Goal: Task Accomplishment & Management: Manage account settings

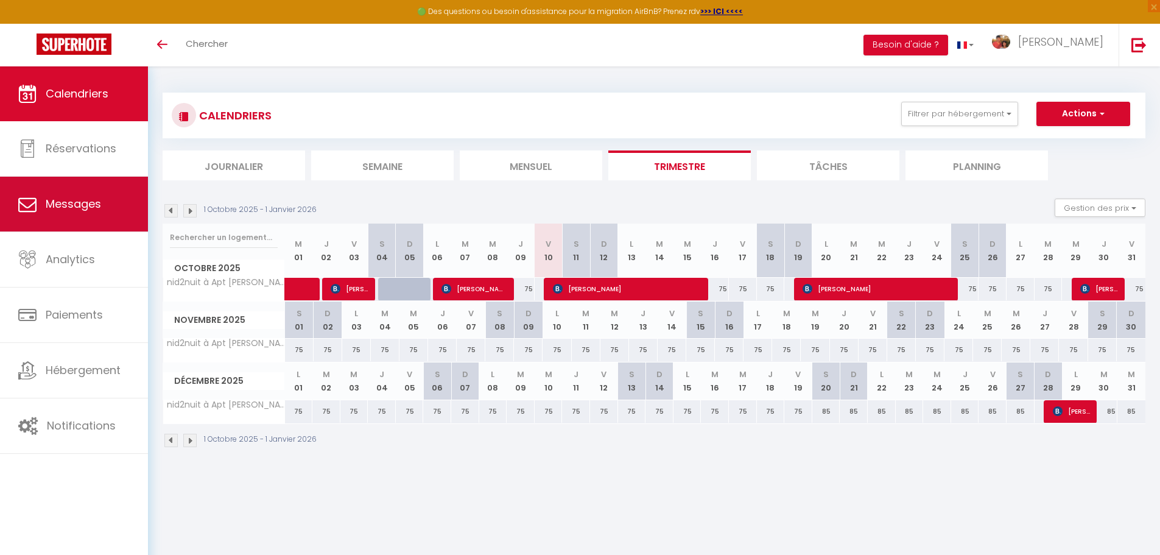
click at [88, 208] on span "Messages" at bounding box center [73, 203] width 55 height 15
select select "message"
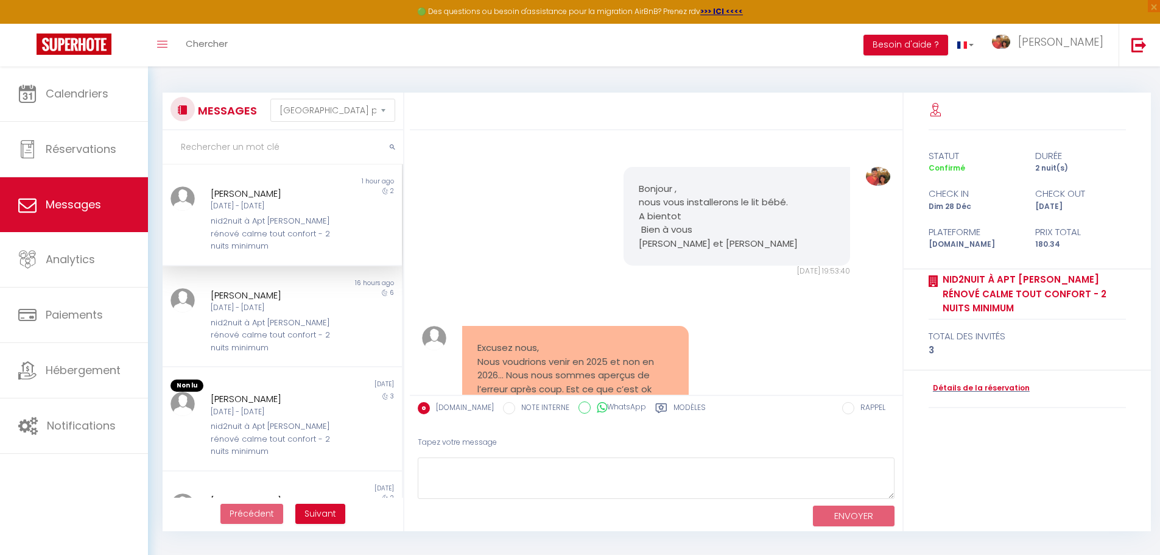
scroll to position [197, 0]
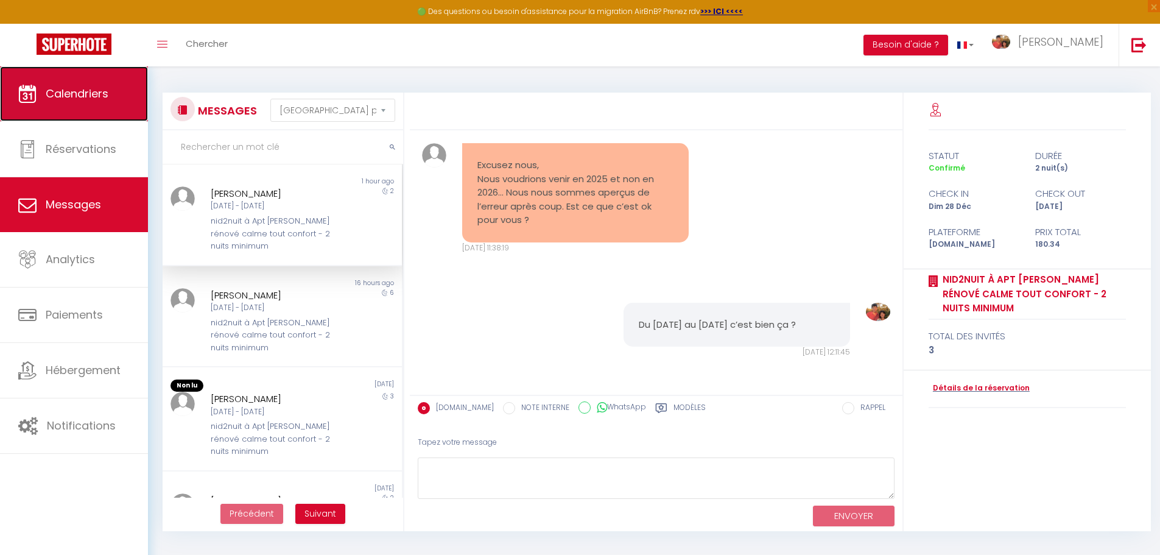
click at [89, 90] on span "Calendriers" at bounding box center [77, 93] width 63 height 15
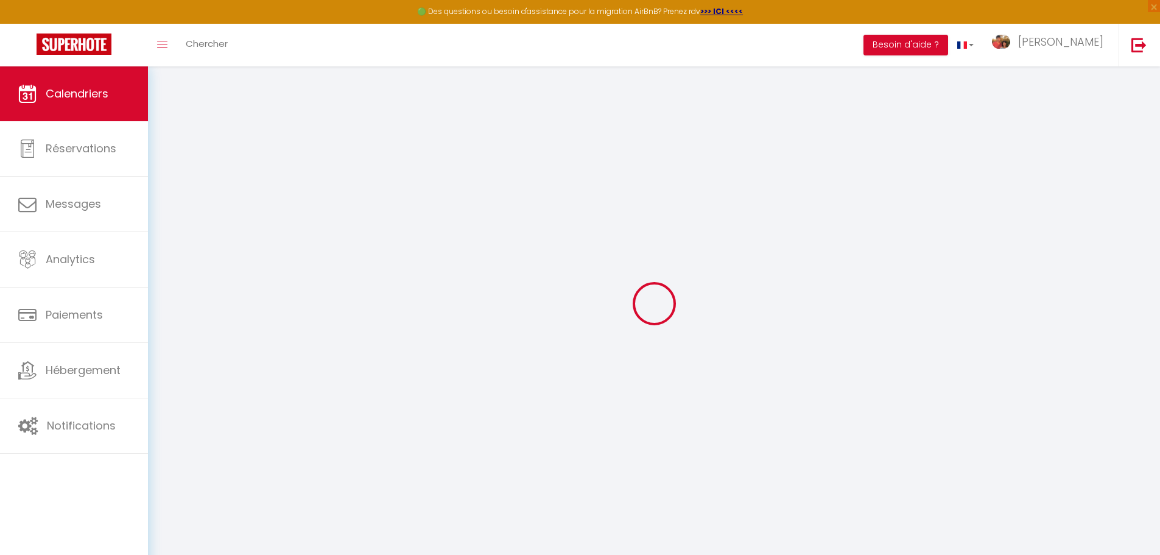
select select
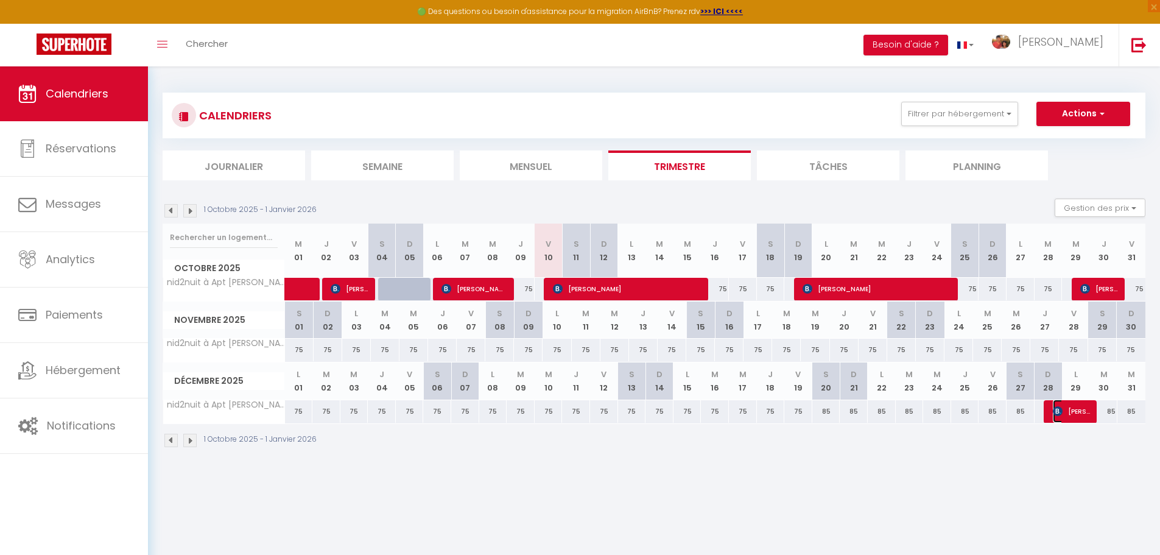
click at [1062, 407] on img at bounding box center [1057, 411] width 10 height 10
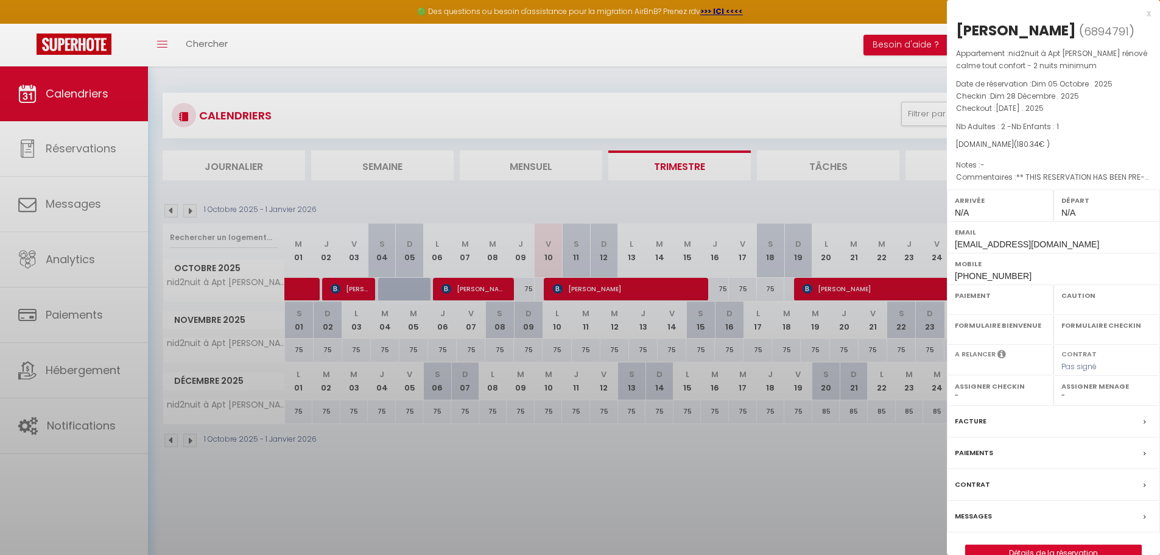
select select "OK"
select select "KO"
select select "0"
select select "1"
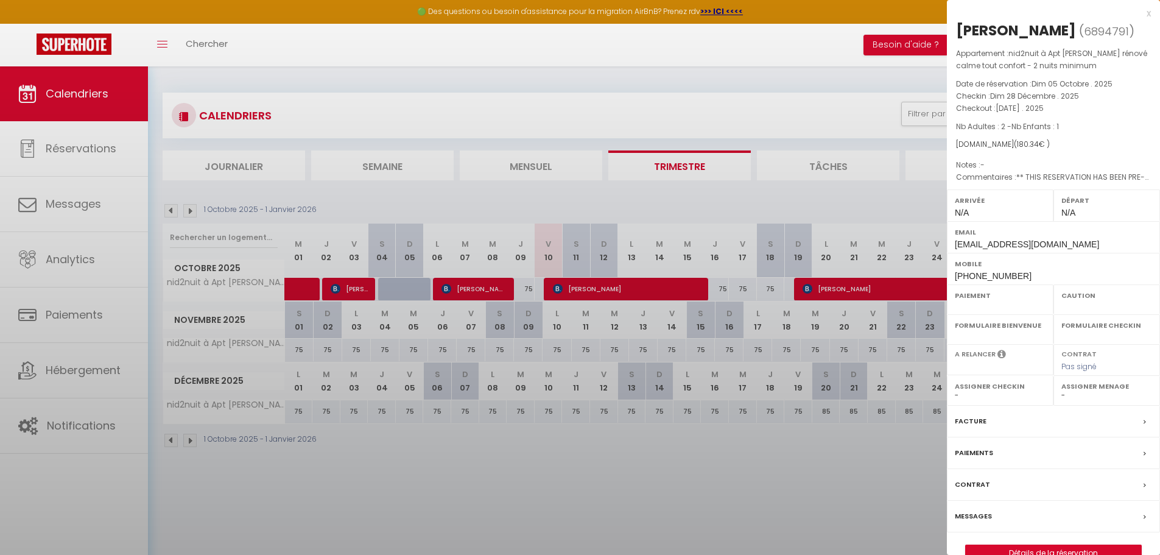
select select
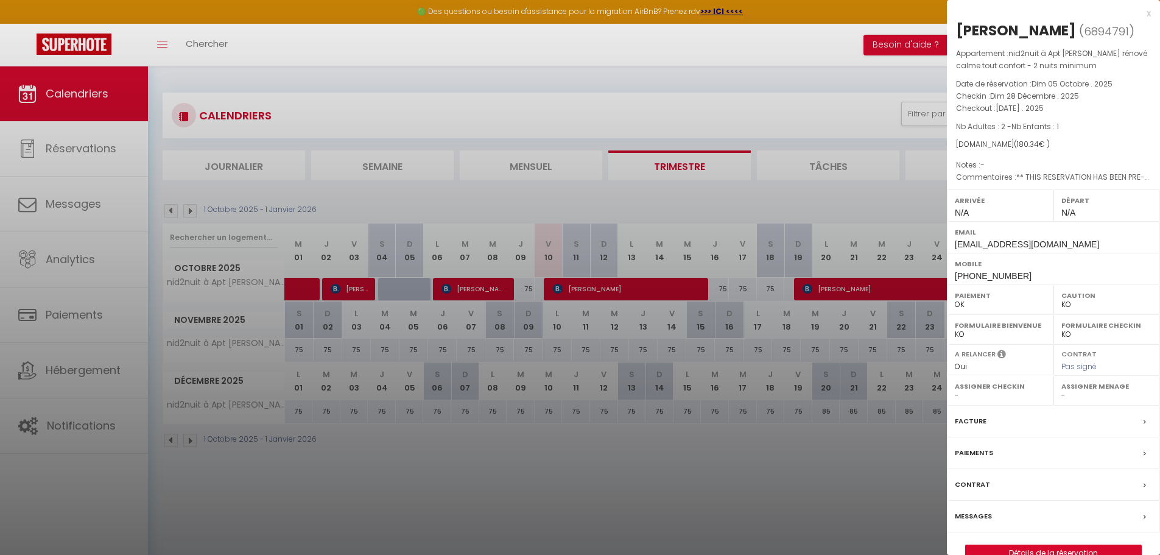
click at [840, 476] on div at bounding box center [580, 277] width 1160 height 555
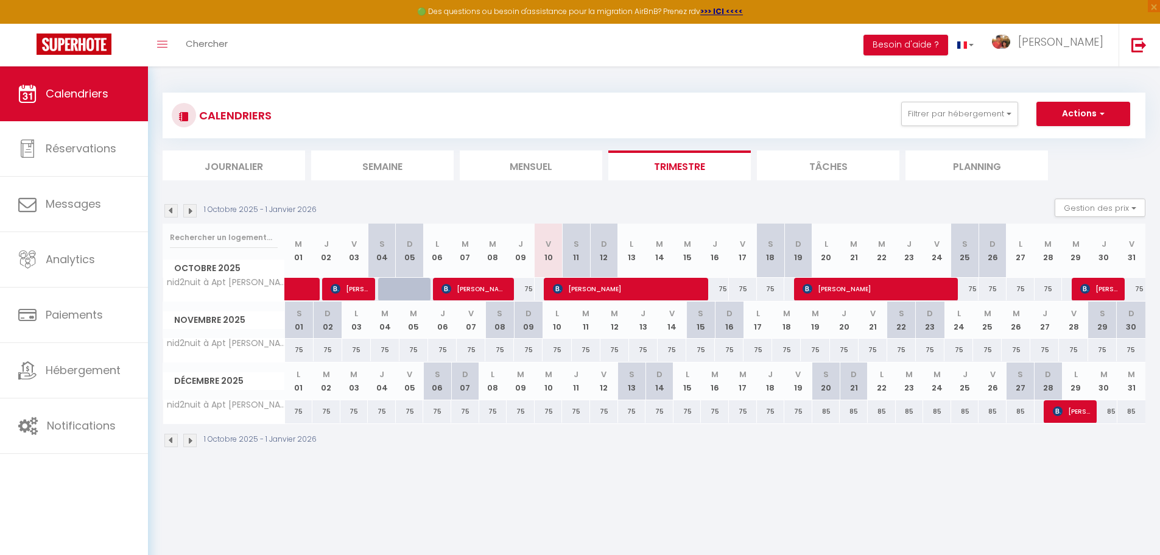
click at [195, 211] on img at bounding box center [189, 210] width 13 height 13
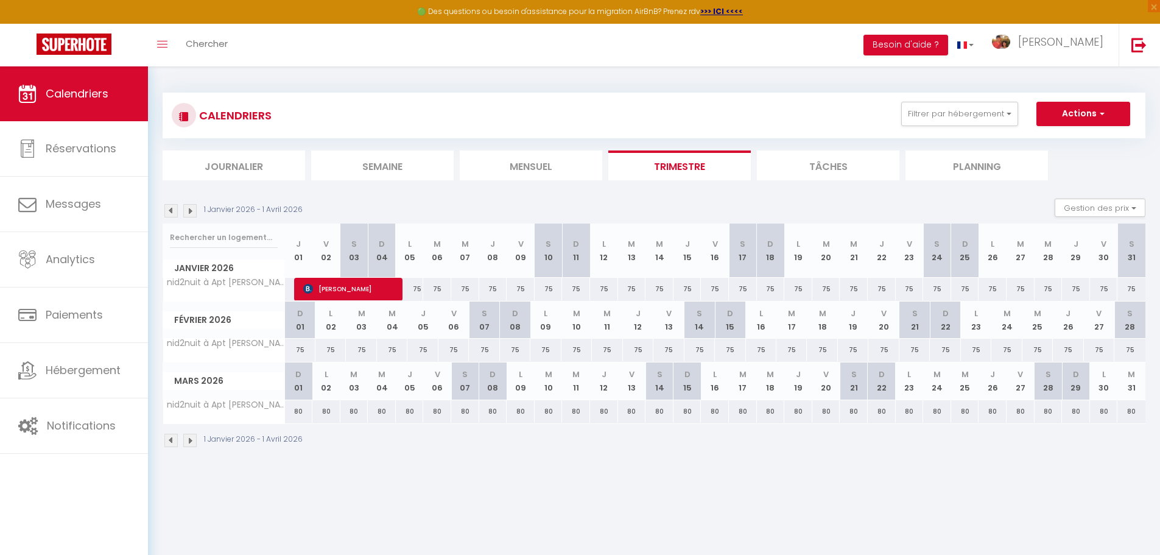
click at [193, 211] on img at bounding box center [189, 210] width 13 height 13
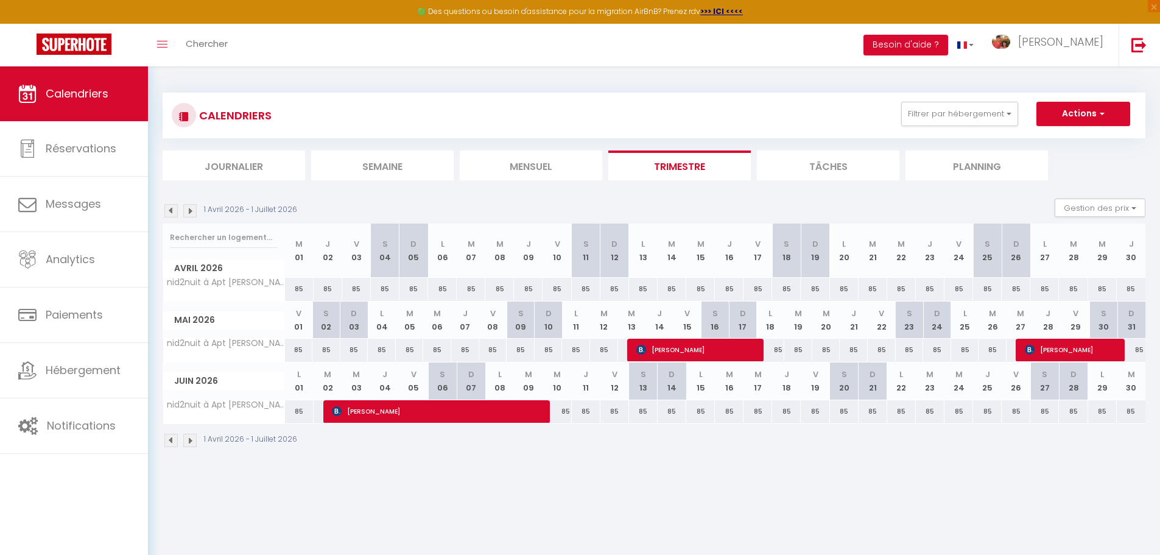
click at [193, 211] on img at bounding box center [189, 210] width 13 height 13
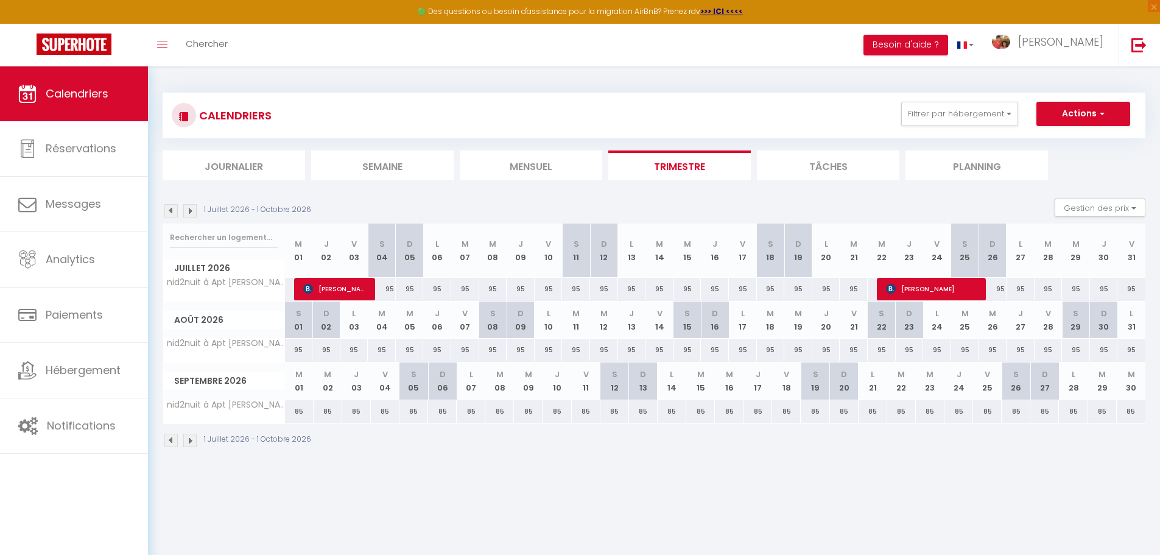
click at [193, 211] on img at bounding box center [189, 210] width 13 height 13
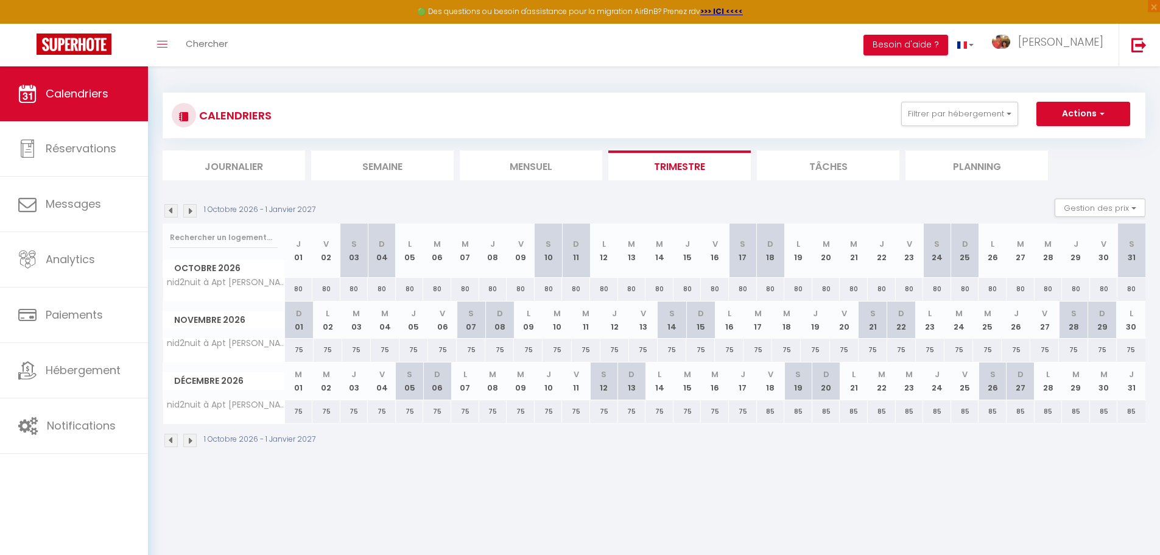
click at [192, 438] on img at bounding box center [189, 439] width 13 height 13
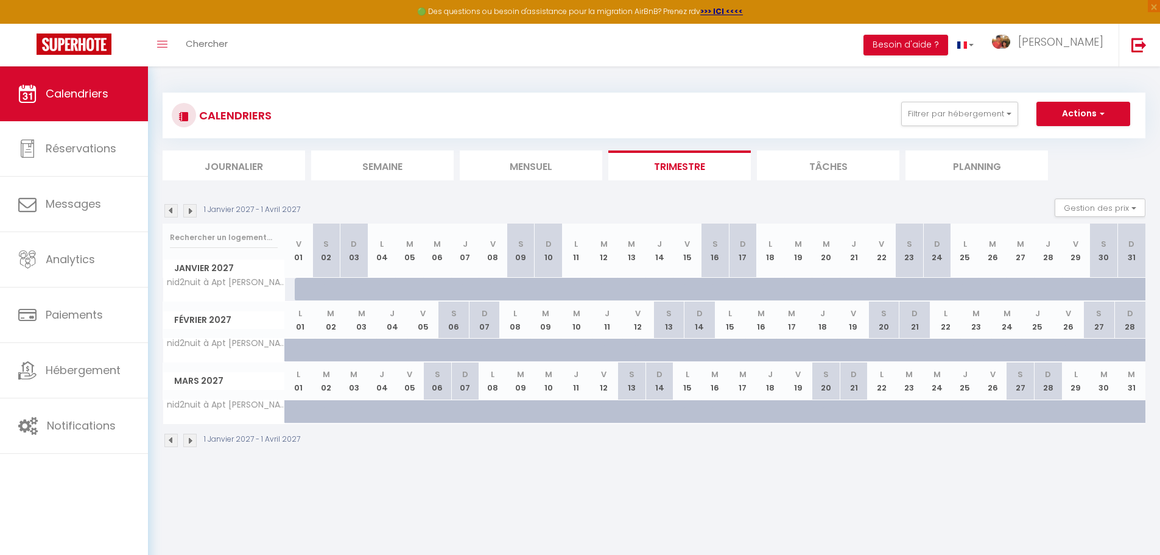
click at [289, 291] on div "85" at bounding box center [298, 289] width 29 height 23
type input "85"
type input "Ven 01 Janvier 2027"
type input "[DATE]"
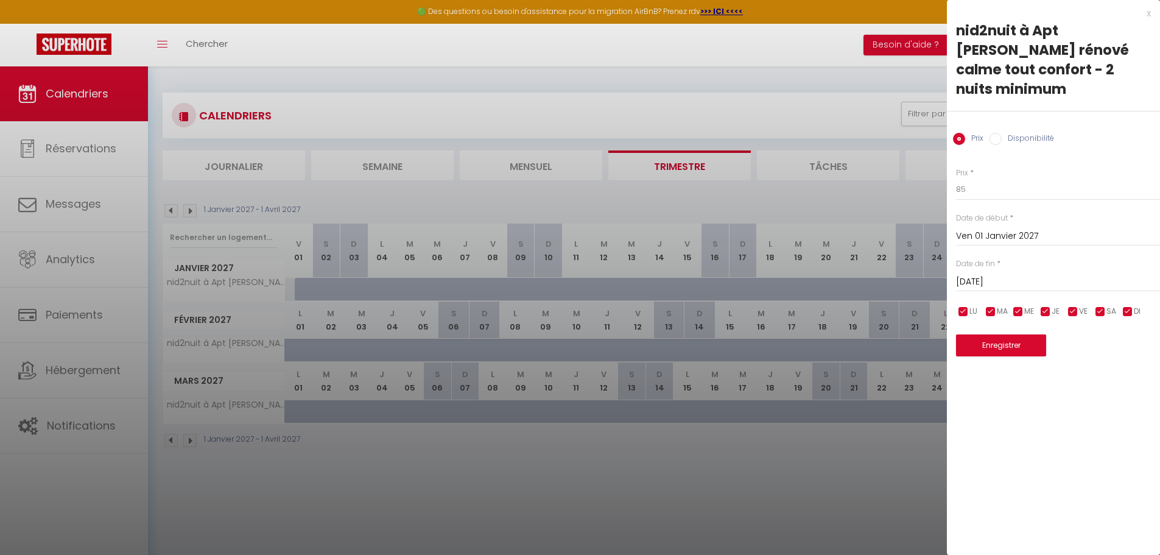
click at [175, 208] on div at bounding box center [580, 277] width 1160 height 555
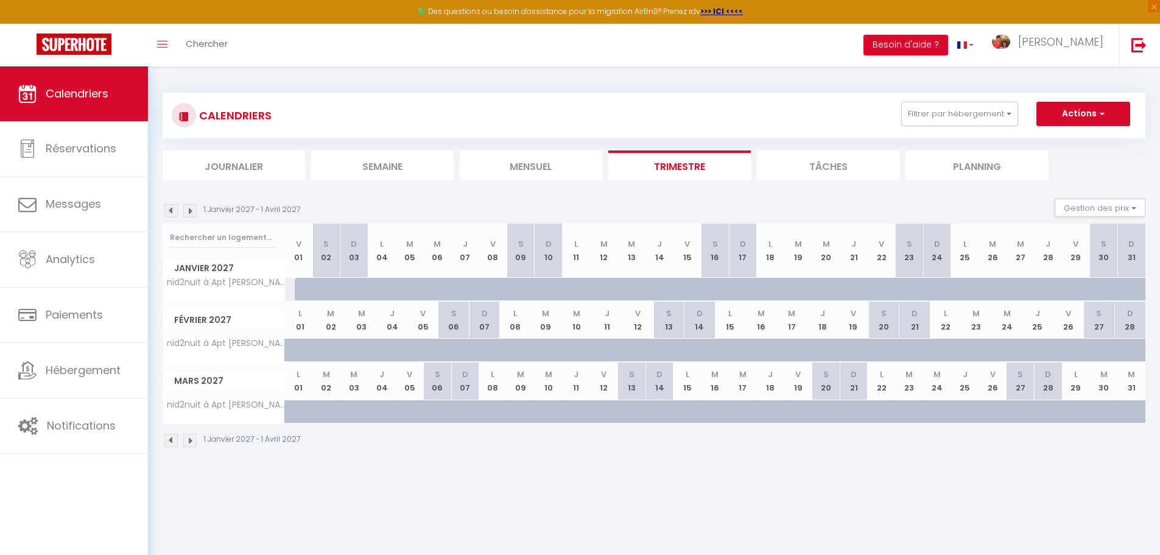
click at [175, 208] on img at bounding box center [170, 210] width 13 height 13
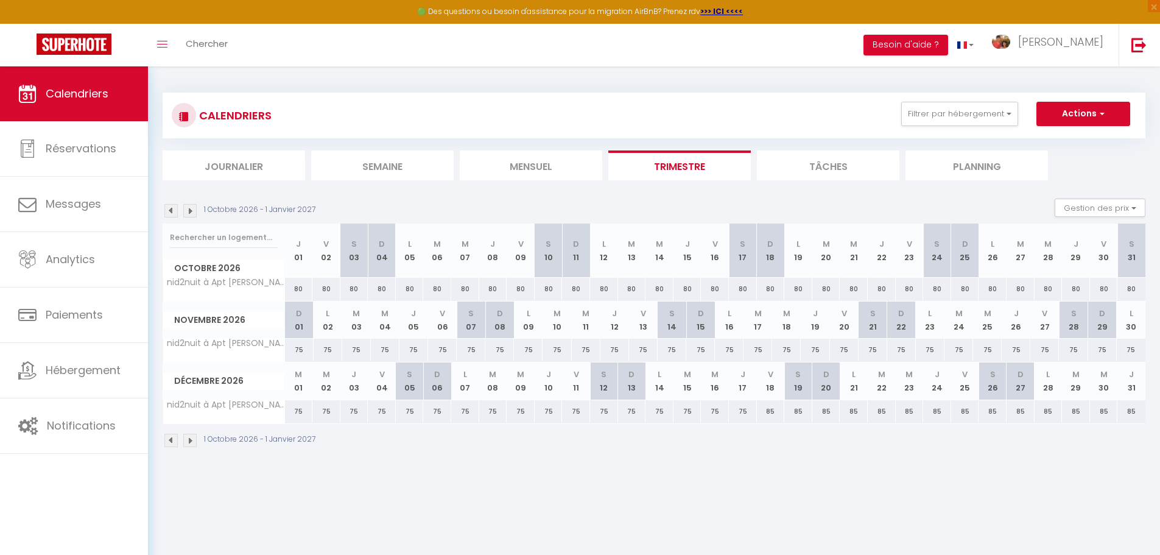
click at [191, 210] on img at bounding box center [189, 210] width 13 height 13
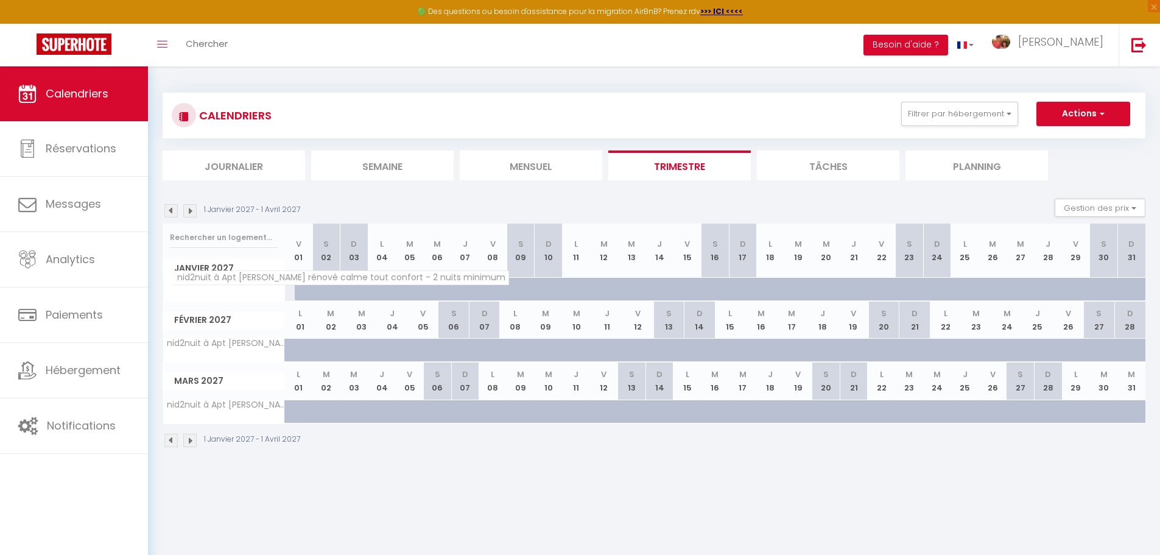
click at [293, 284] on span "nid2nuit à Apt [PERSON_NAME] rénové calme tout confort - 2 nuits minimum" at bounding box center [340, 277] width 337 height 15
click at [296, 290] on div at bounding box center [309, 289] width 28 height 23
type input "85"
type input "Ven 01 Janvier 2027"
type input "[DATE]"
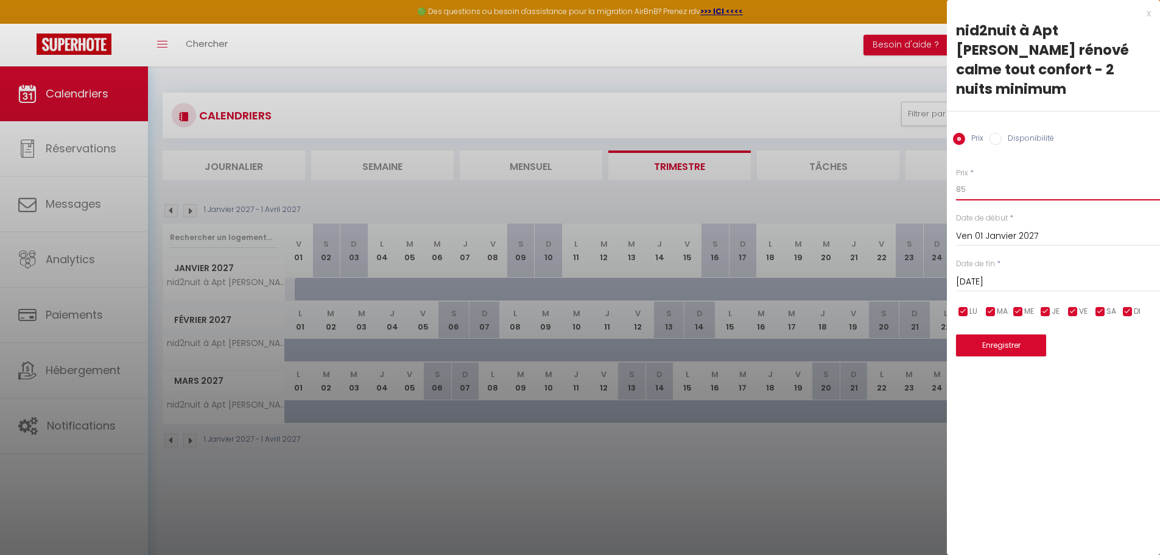
click at [959, 178] on input "85" at bounding box center [1058, 189] width 204 height 22
type input "75"
click at [1022, 274] on input "[DATE]" at bounding box center [1058, 282] width 204 height 16
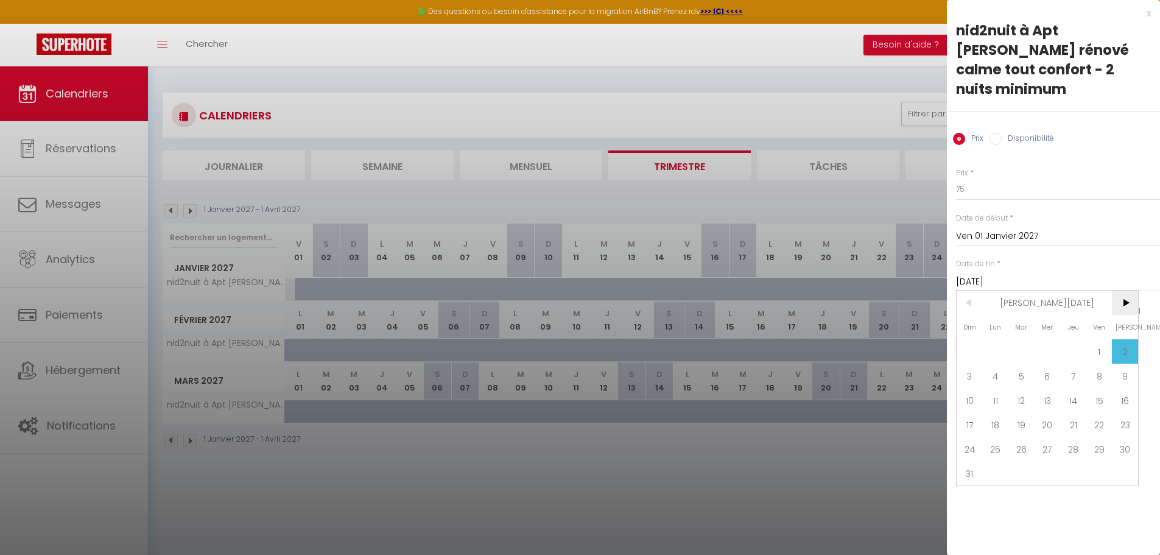
click at [1124, 290] on span ">" at bounding box center [1124, 302] width 26 height 24
click at [972, 436] on span "28" at bounding box center [969, 448] width 26 height 24
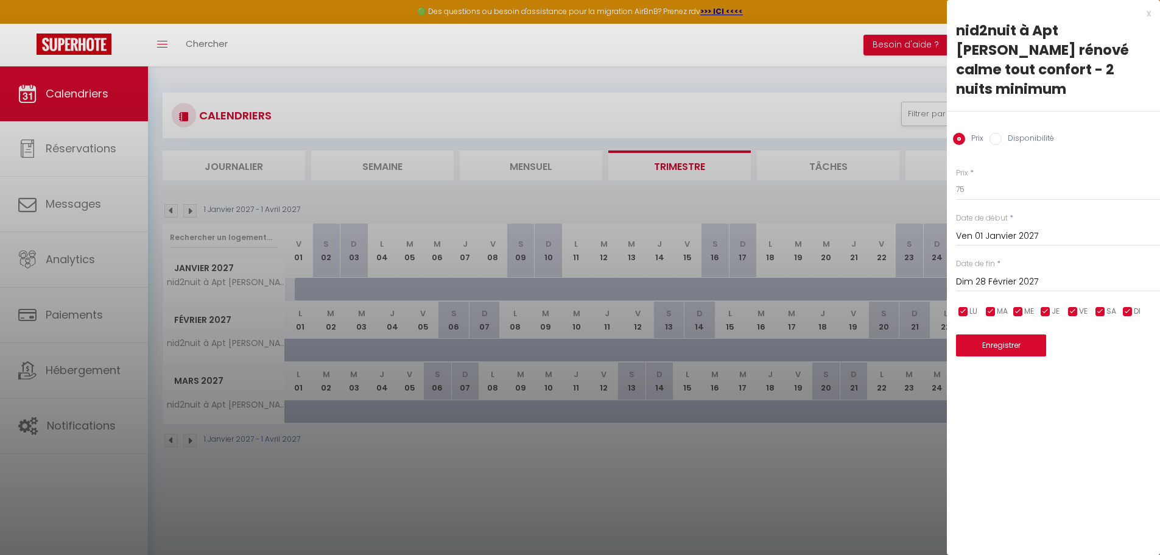
click at [981, 274] on input "Dim 28 Février 2027" at bounding box center [1058, 282] width 204 height 16
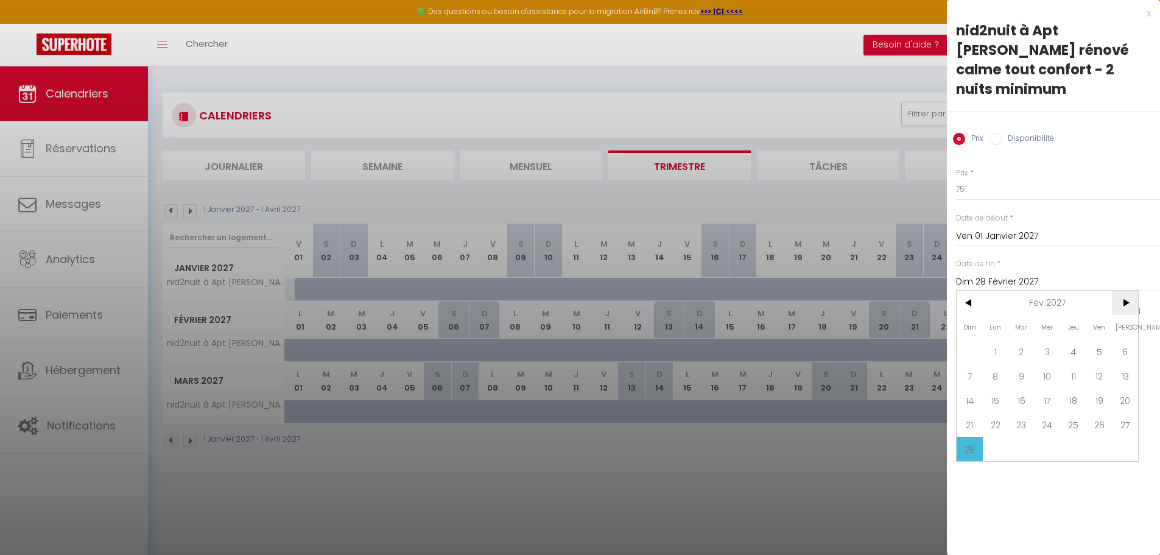
click at [1125, 290] on span ">" at bounding box center [1124, 302] width 26 height 24
click at [995, 339] on span "1" at bounding box center [995, 351] width 26 height 24
type input "[DATE]"
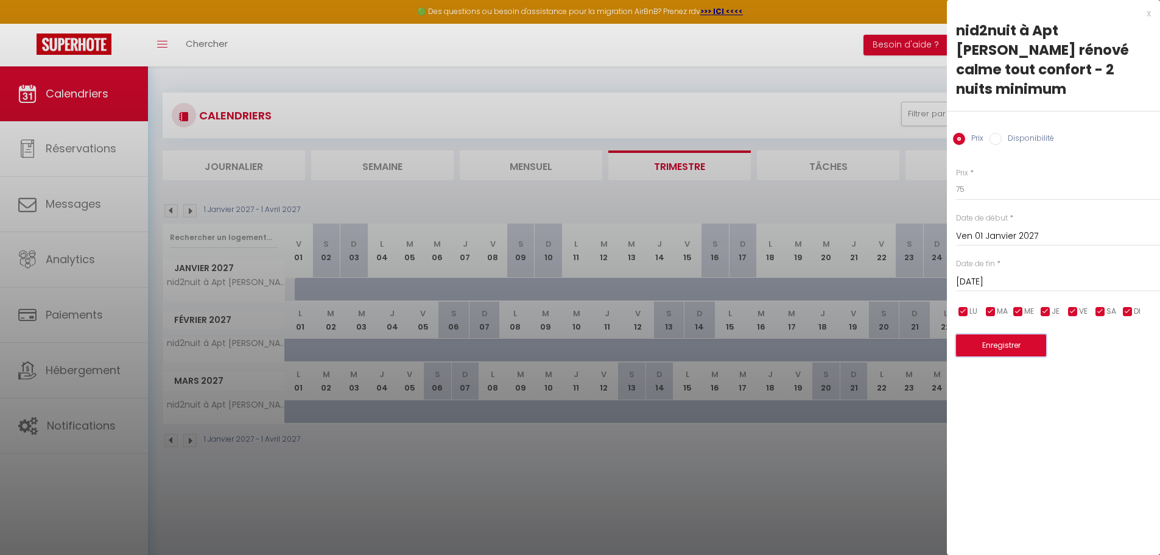
click at [995, 334] on button "Enregistrer" at bounding box center [1001, 345] width 90 height 22
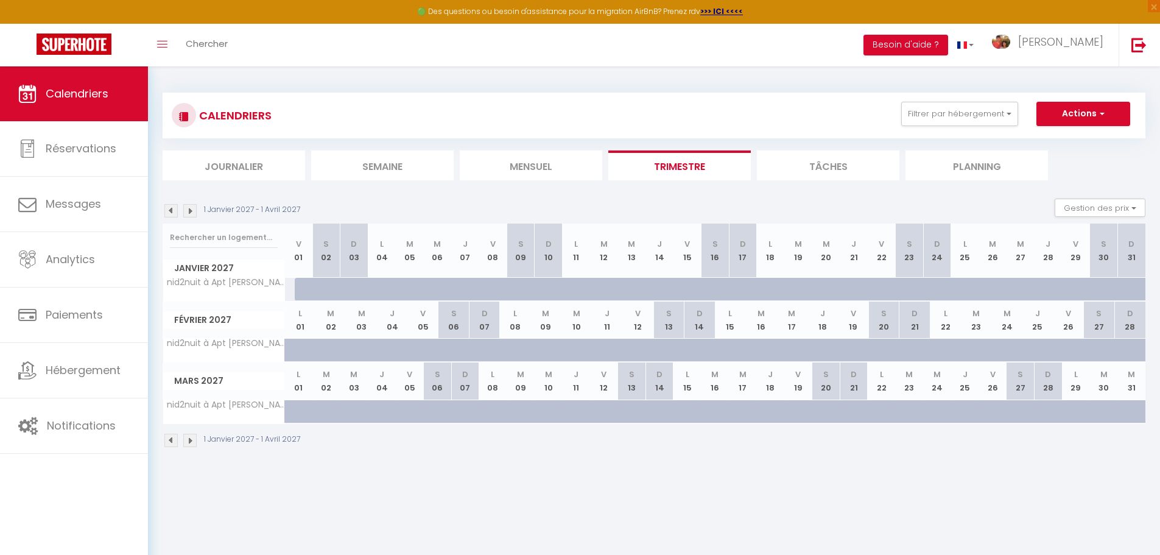
click at [305, 287] on div at bounding box center [309, 289] width 28 height 23
type input "75"
type input "Ven 01 Janvier 2027"
type input "[DATE]"
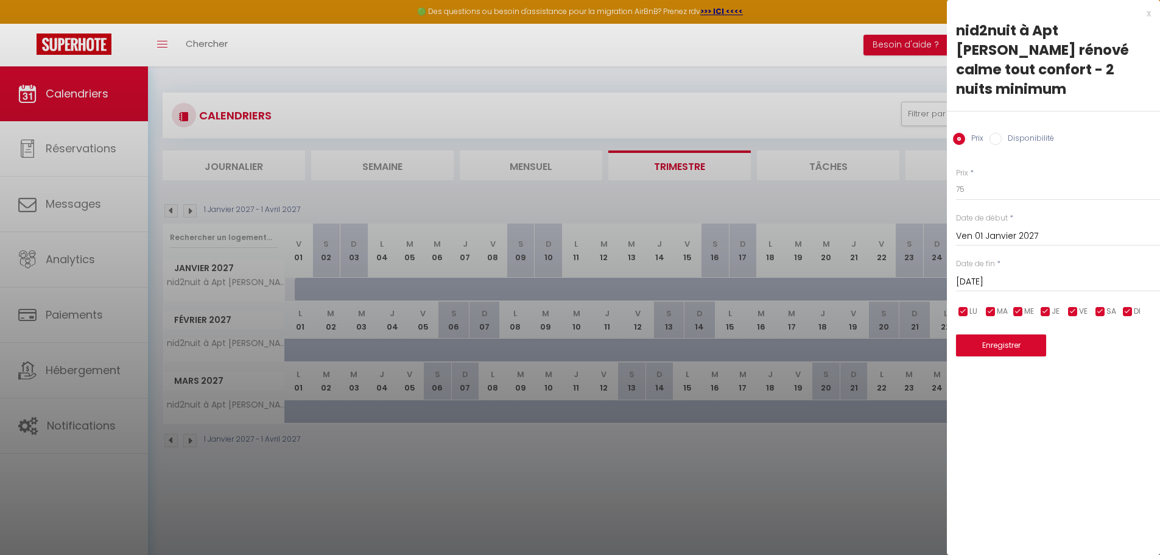
click at [992, 133] on input "Disponibilité" at bounding box center [995, 139] width 12 height 12
radio input "true"
radio input "false"
click at [1011, 275] on input "[DATE]" at bounding box center [1058, 283] width 204 height 16
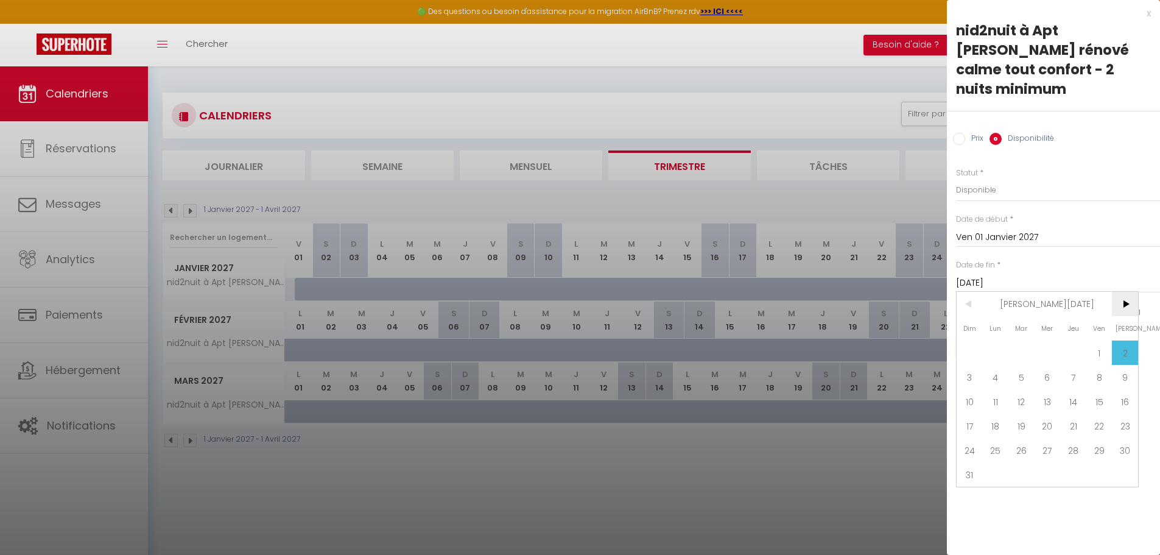
click at [1127, 292] on span ">" at bounding box center [1124, 304] width 26 height 24
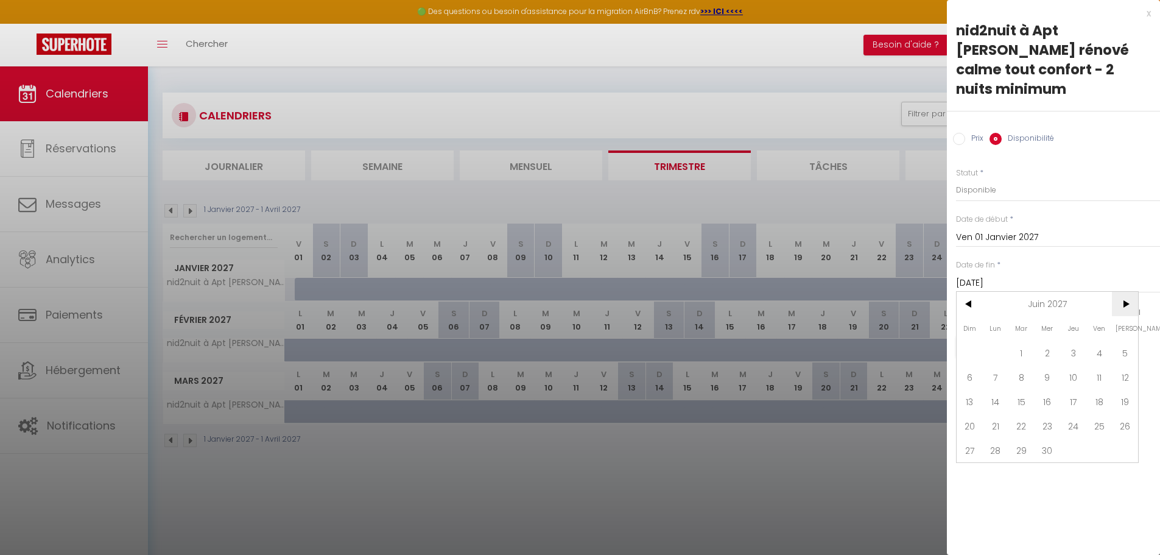
click at [1127, 292] on span ">" at bounding box center [1124, 304] width 26 height 24
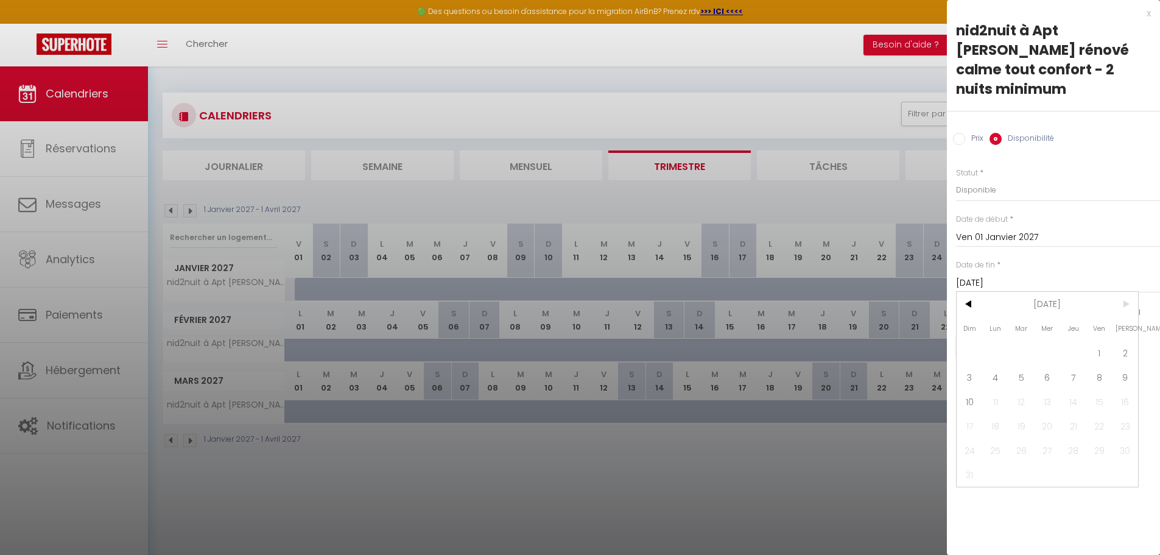
click at [1127, 292] on span ">" at bounding box center [1124, 304] width 26 height 24
click at [970, 389] on span "10" at bounding box center [969, 401] width 26 height 24
type input "[DATE]"
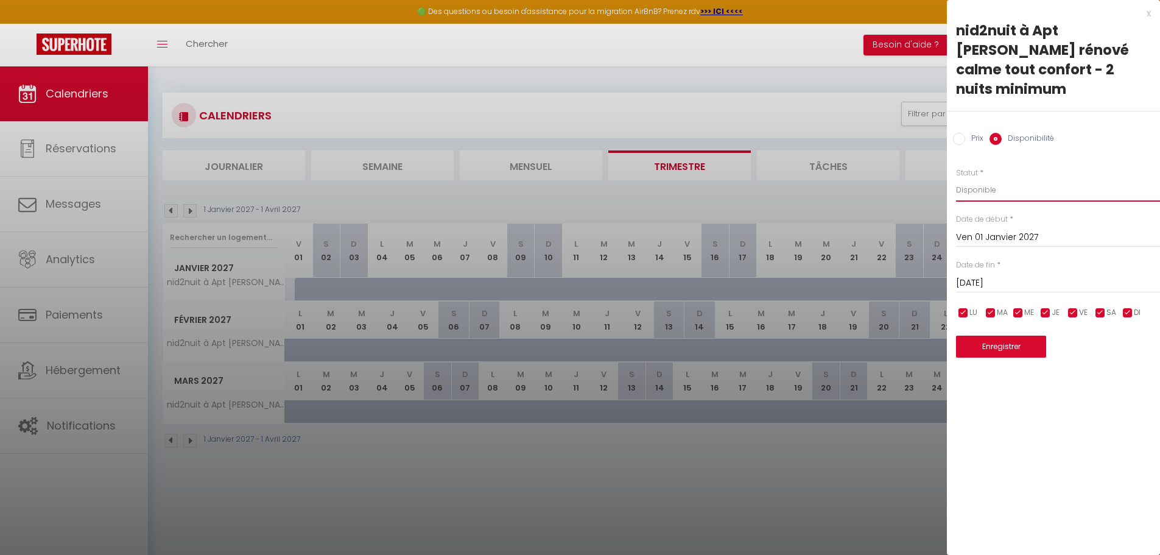
click at [972, 178] on select "Disponible Indisponible" at bounding box center [1058, 189] width 204 height 23
click at [956, 178] on select "Disponible Indisponible" at bounding box center [1058, 189] width 204 height 23
click at [995, 335] on button "Enregistrer" at bounding box center [1001, 346] width 90 height 22
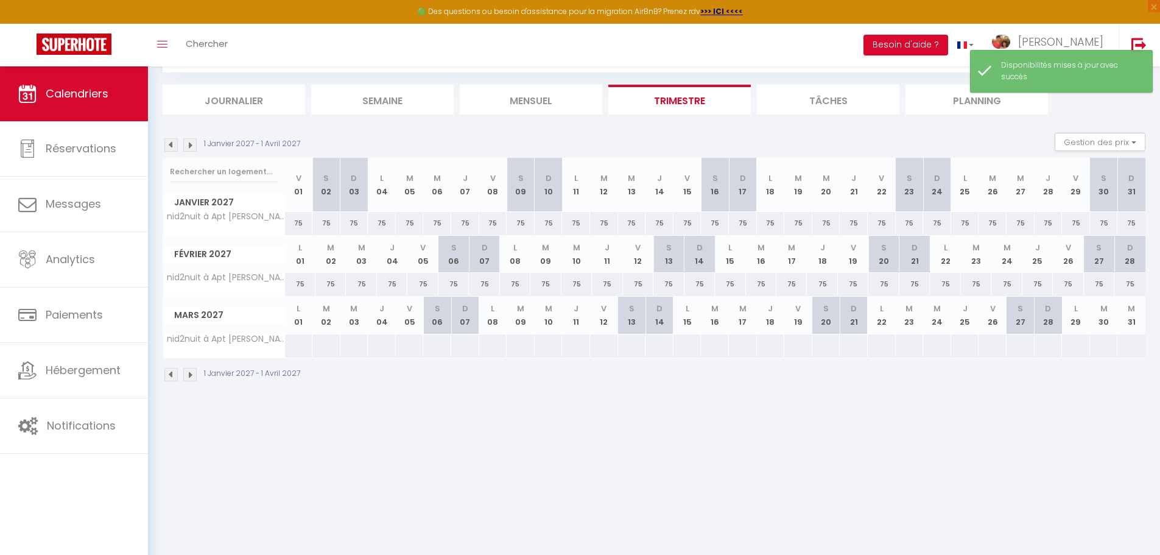
scroll to position [66, 0]
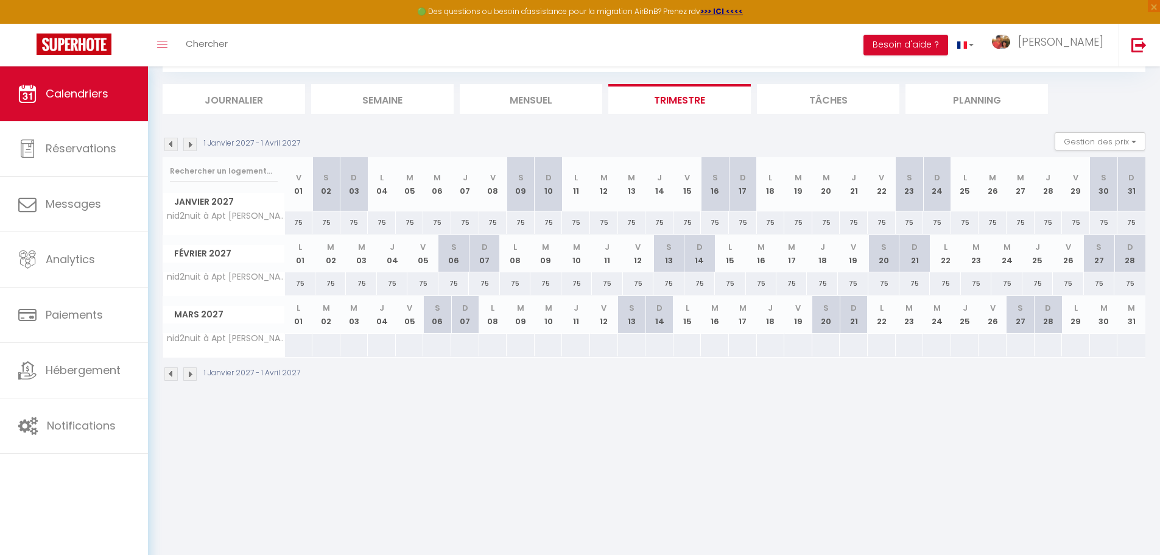
click at [299, 348] on div at bounding box center [298, 345] width 29 height 23
select select "1"
type input "[DATE]"
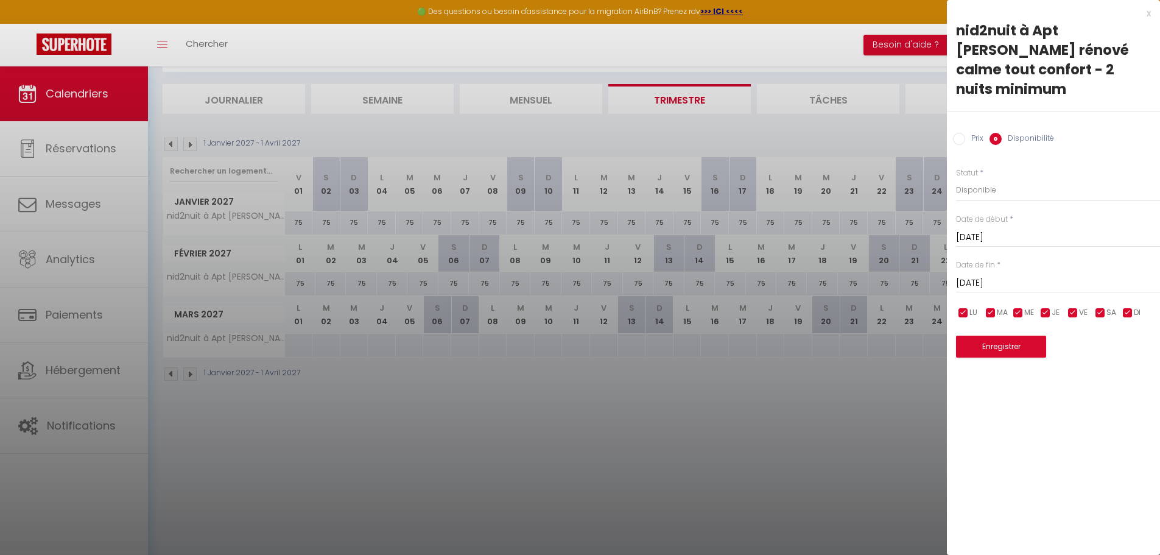
click at [955, 133] on input "Prix" at bounding box center [959, 139] width 12 height 12
radio input "true"
radio input "false"
click at [958, 178] on input "Prix" at bounding box center [1058, 189] width 204 height 22
type input "85"
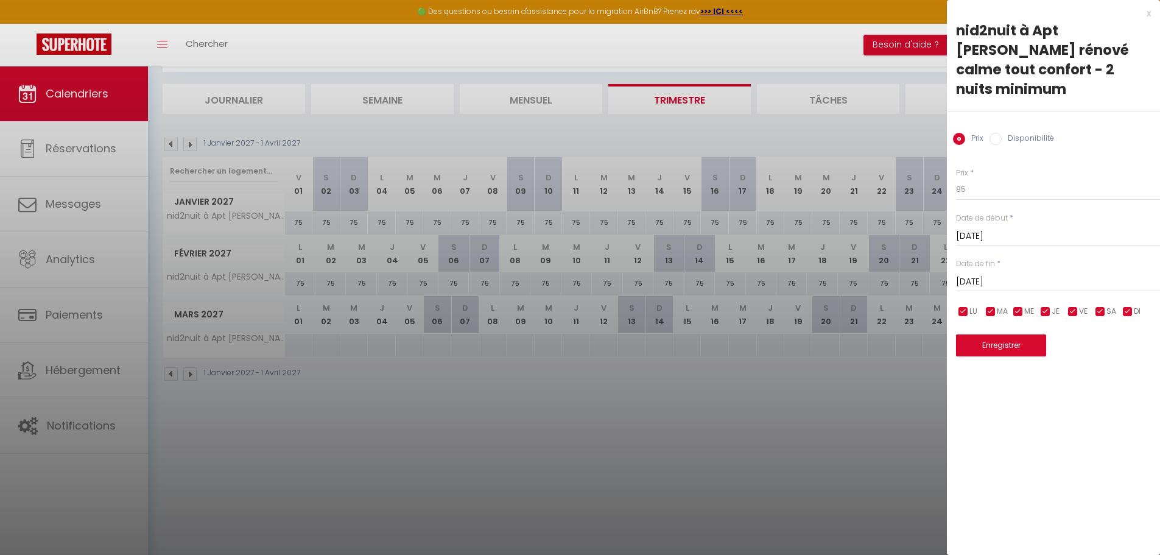
click at [990, 274] on input "[DATE]" at bounding box center [1058, 282] width 204 height 16
click at [1125, 290] on span ">" at bounding box center [1124, 302] width 26 height 24
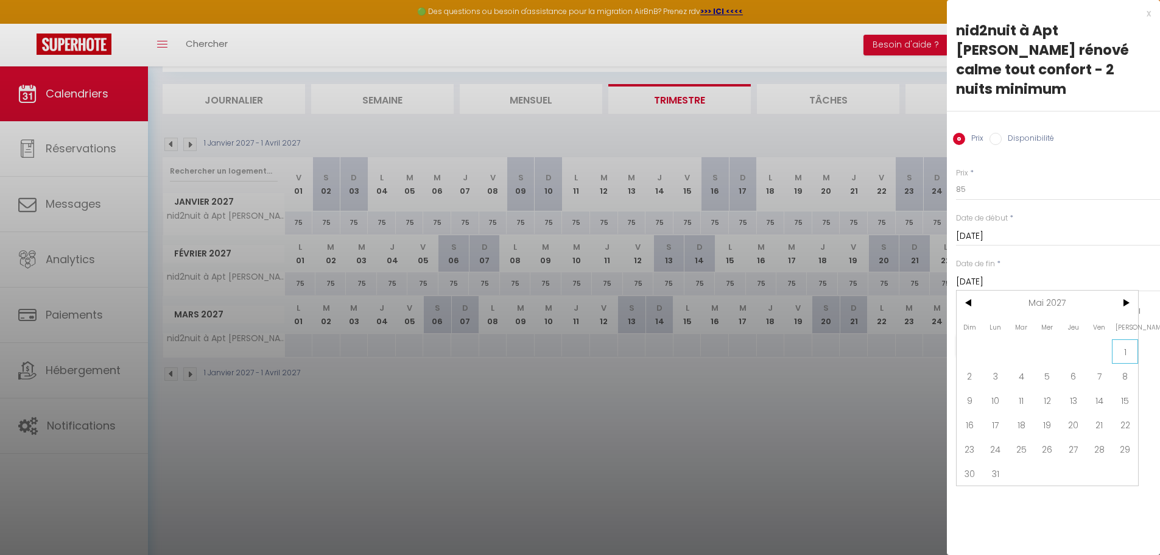
click at [1122, 339] on span "1" at bounding box center [1124, 351] width 26 height 24
type input "[DATE]"
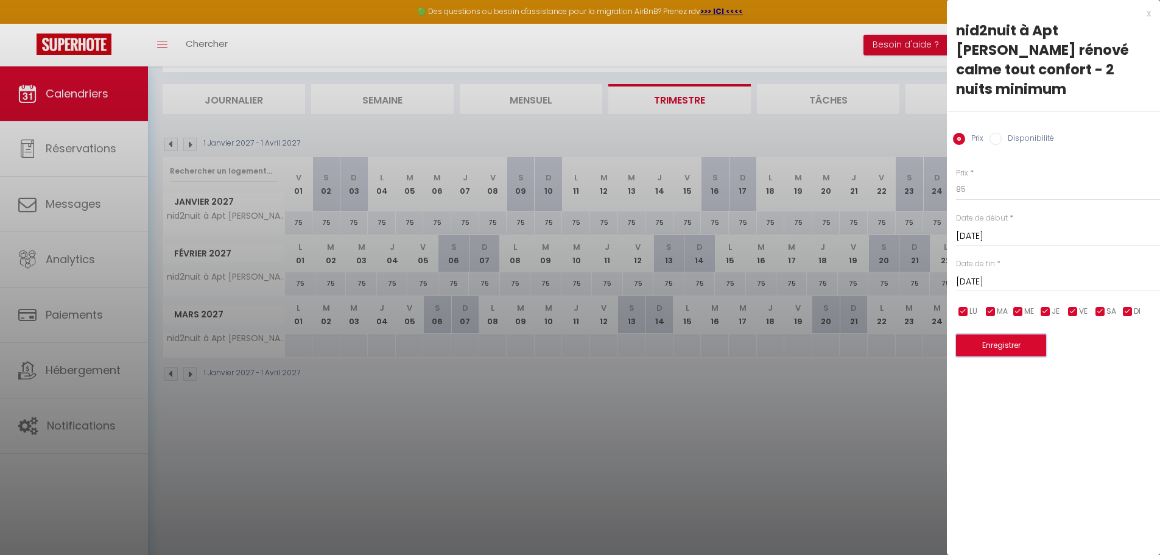
click at [985, 334] on button "Enregistrer" at bounding box center [1001, 345] width 90 height 22
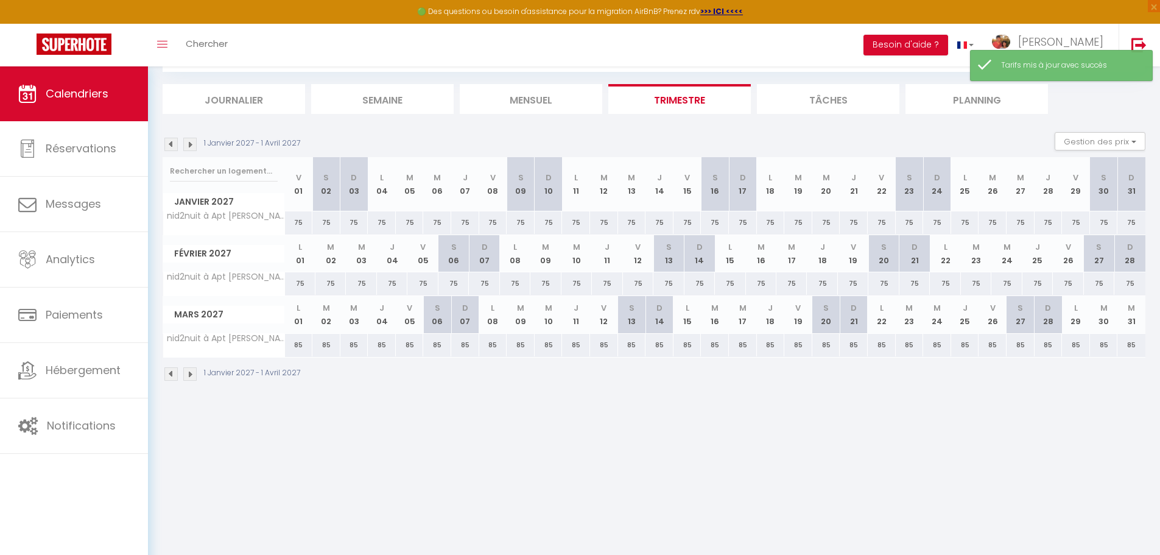
click at [190, 374] on img at bounding box center [189, 373] width 13 height 13
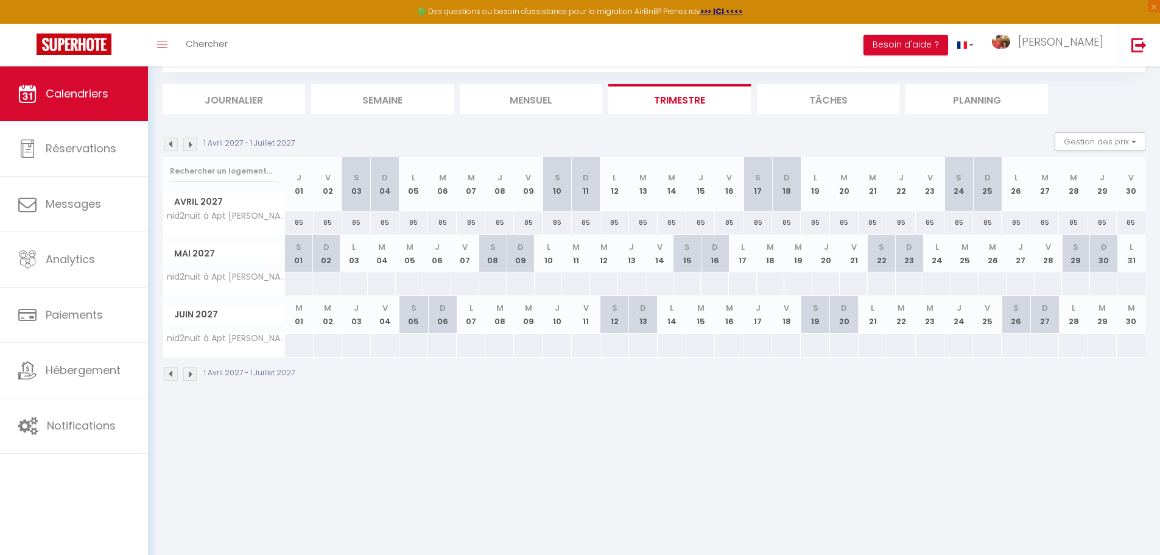
click at [172, 144] on img at bounding box center [170, 144] width 13 height 13
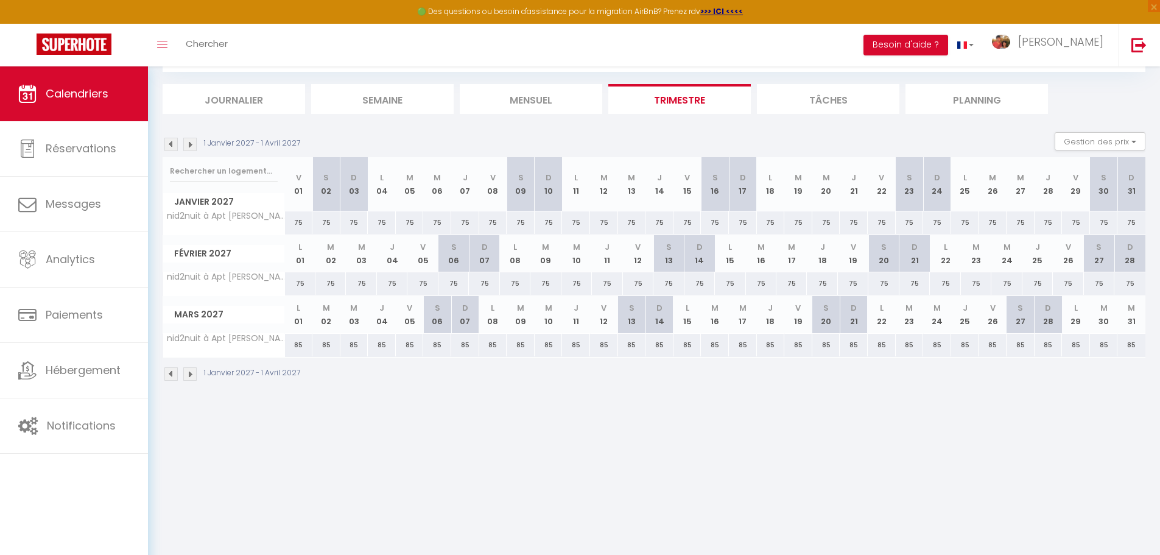
click at [172, 144] on img at bounding box center [170, 144] width 13 height 13
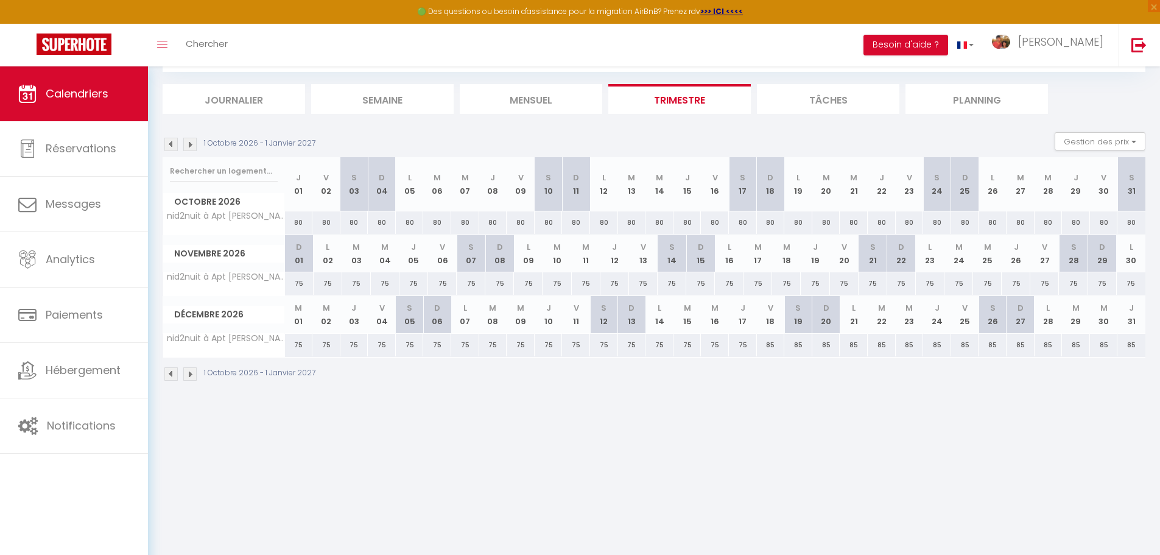
click at [173, 144] on img at bounding box center [170, 144] width 13 height 13
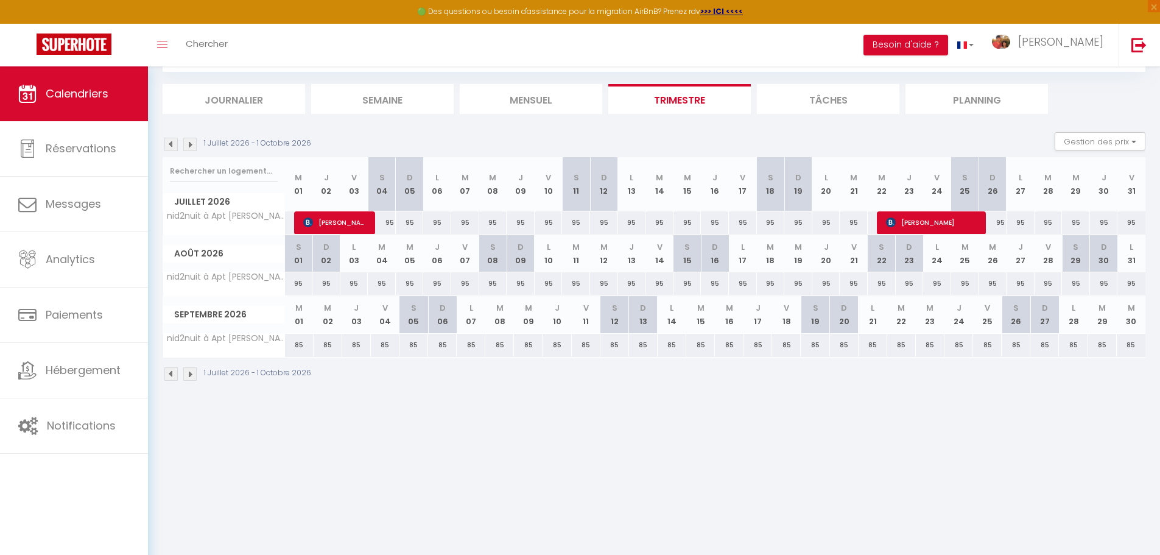
click at [173, 144] on img at bounding box center [170, 144] width 13 height 13
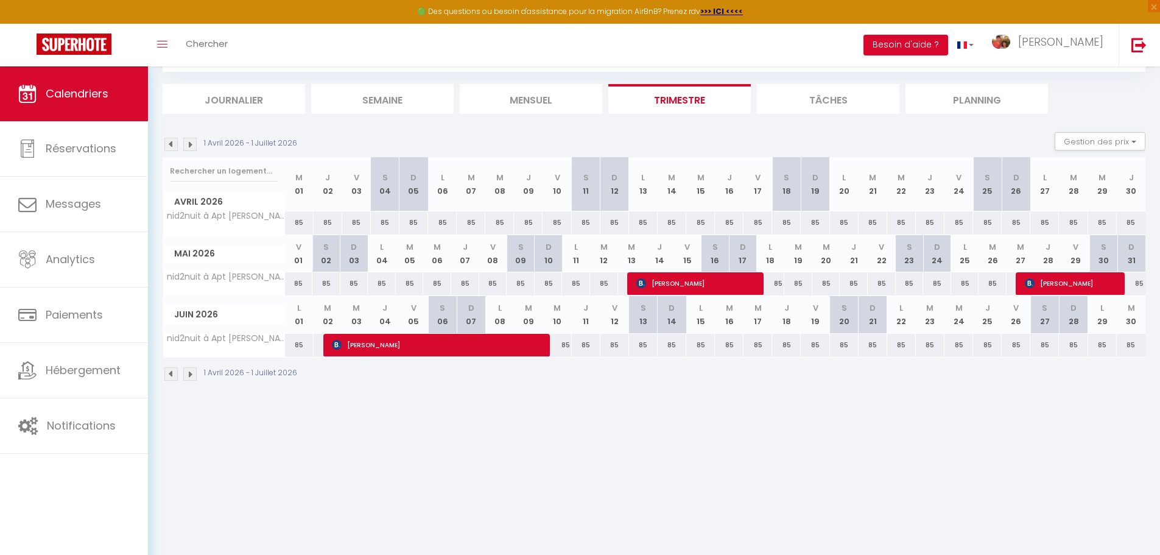
click at [190, 373] on img at bounding box center [189, 373] width 13 height 13
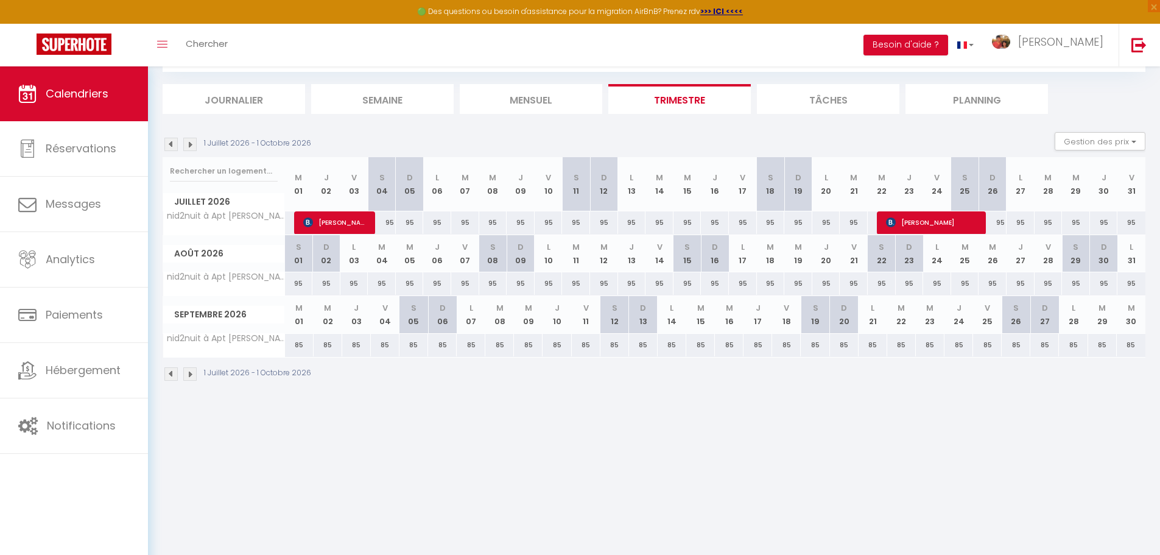
click at [191, 149] on img at bounding box center [189, 144] width 13 height 13
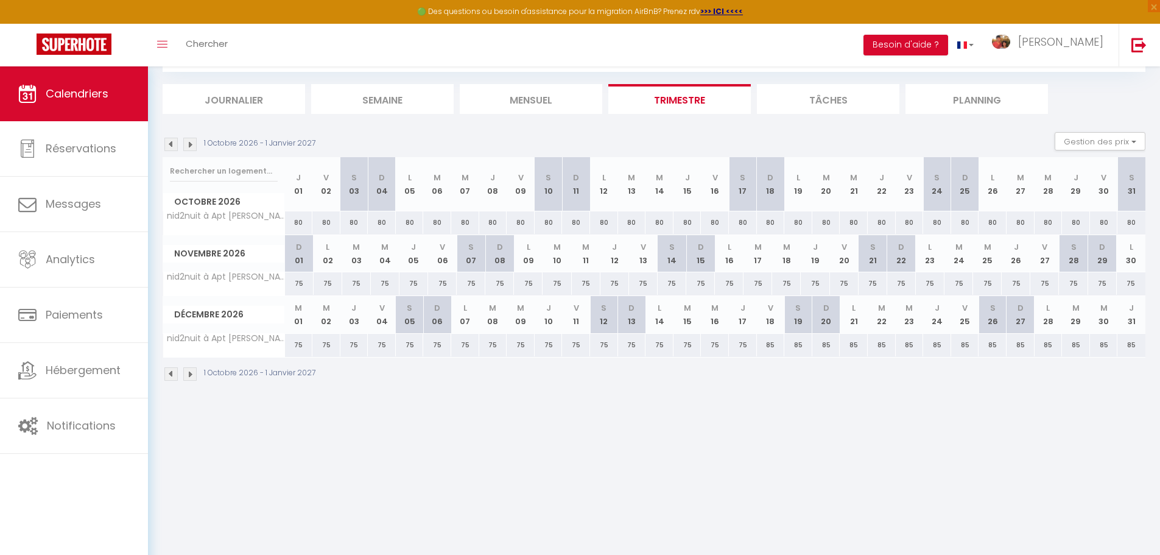
click at [191, 149] on img at bounding box center [189, 144] width 13 height 13
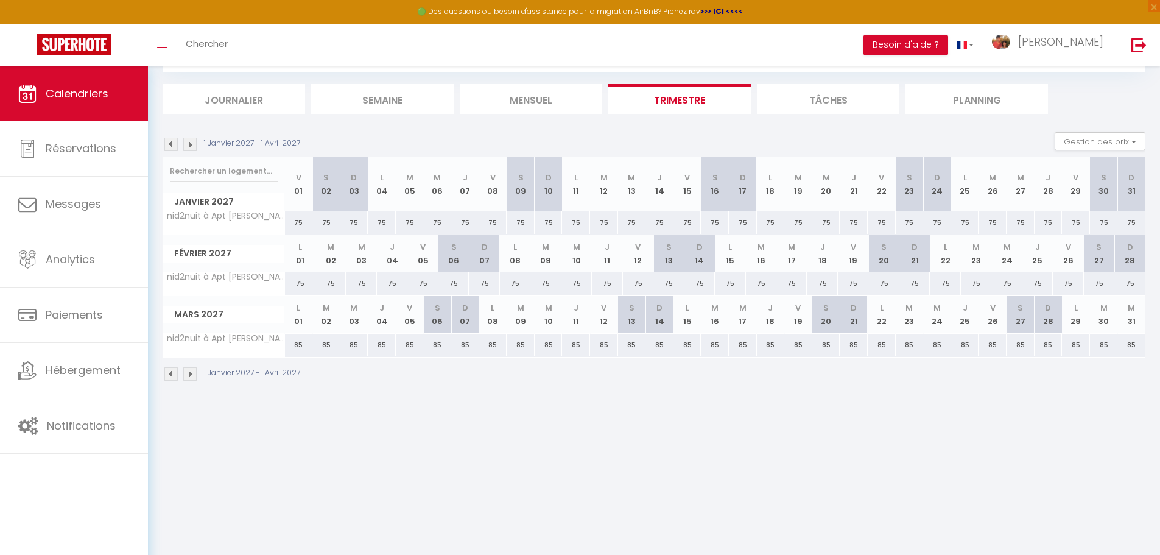
click at [191, 149] on img at bounding box center [189, 144] width 13 height 13
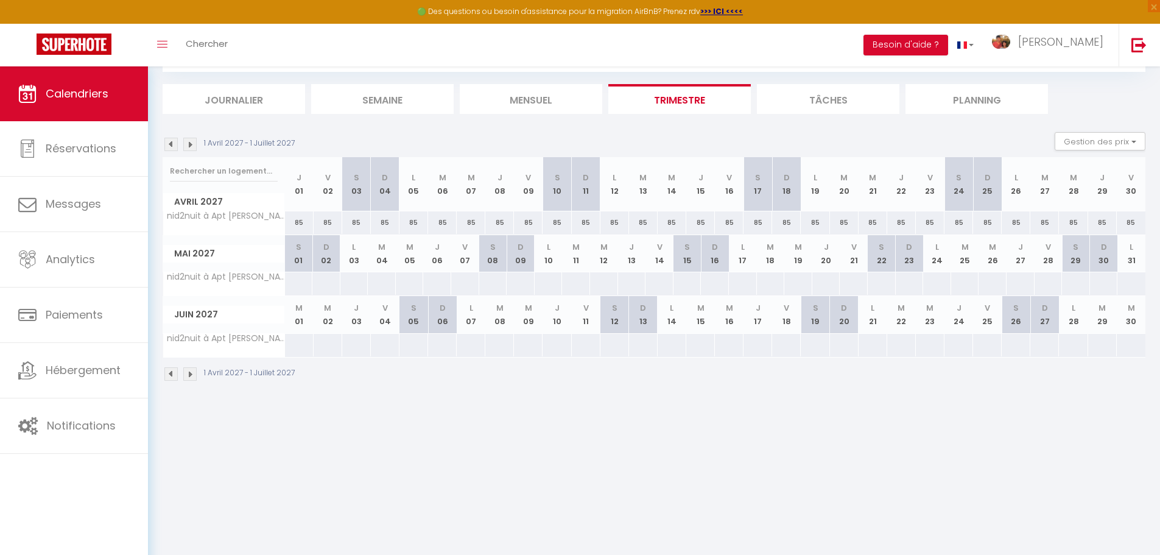
click at [298, 288] on div at bounding box center [298, 283] width 29 height 23
type input "[DATE]"
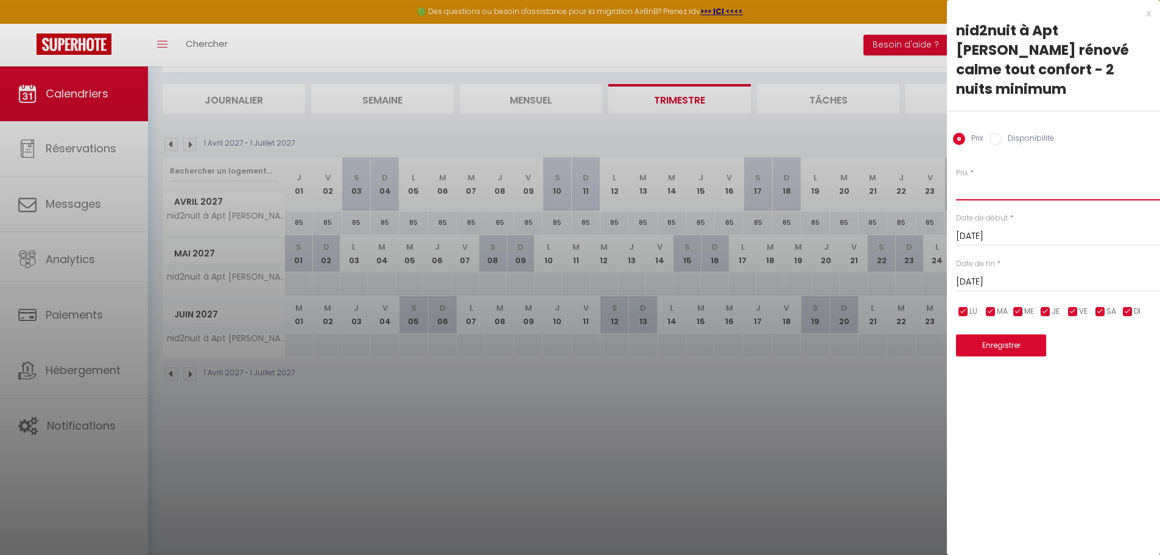
click at [963, 178] on input "Prix" at bounding box center [1058, 189] width 204 height 22
type input "85"
click at [1007, 274] on input "[DATE]" at bounding box center [1058, 282] width 204 height 16
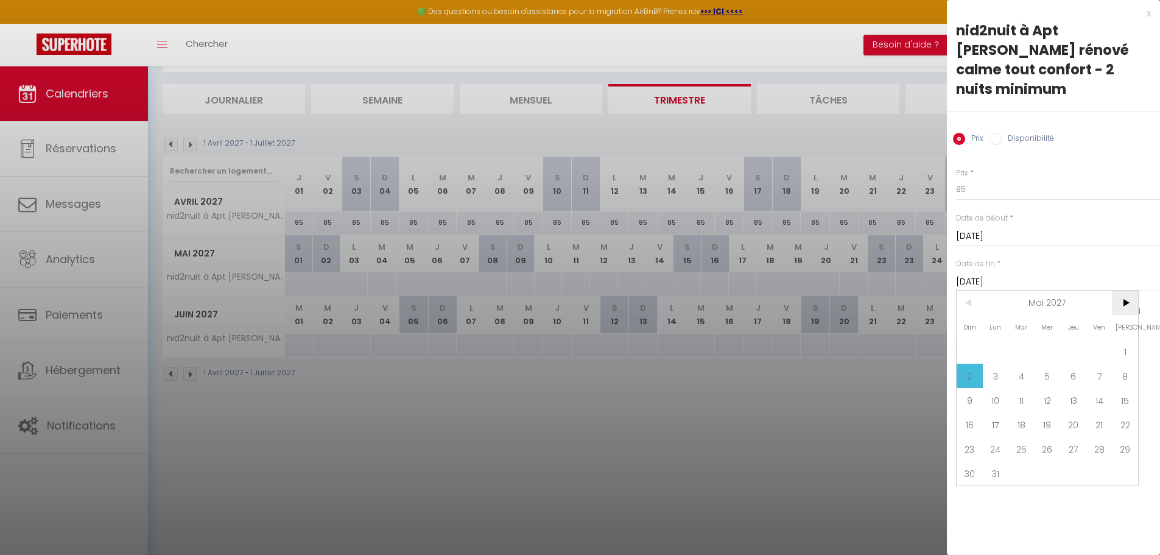
click at [1125, 290] on span ">" at bounding box center [1124, 302] width 26 height 24
click at [1074, 339] on span "1" at bounding box center [1073, 351] width 26 height 24
type input "[DATE]"
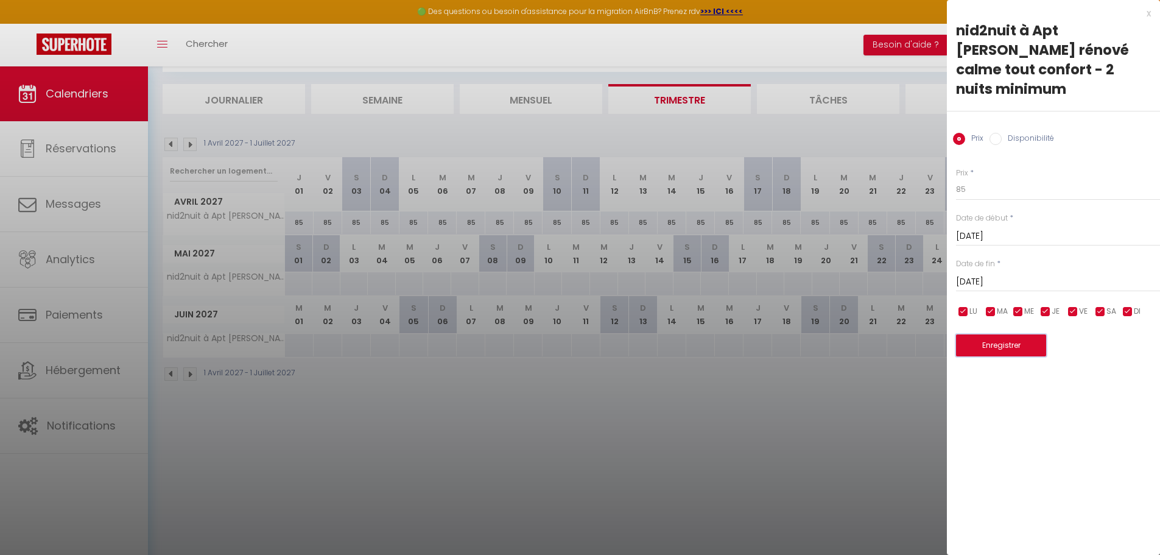
click at [976, 334] on button "Enregistrer" at bounding box center [1001, 345] width 90 height 22
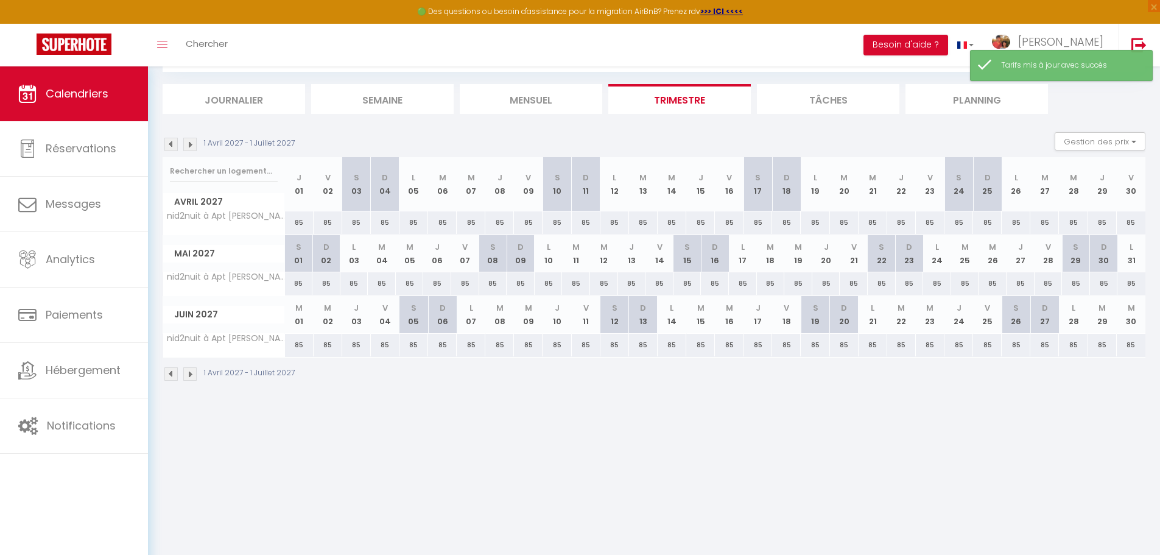
click at [189, 372] on img at bounding box center [189, 373] width 13 height 13
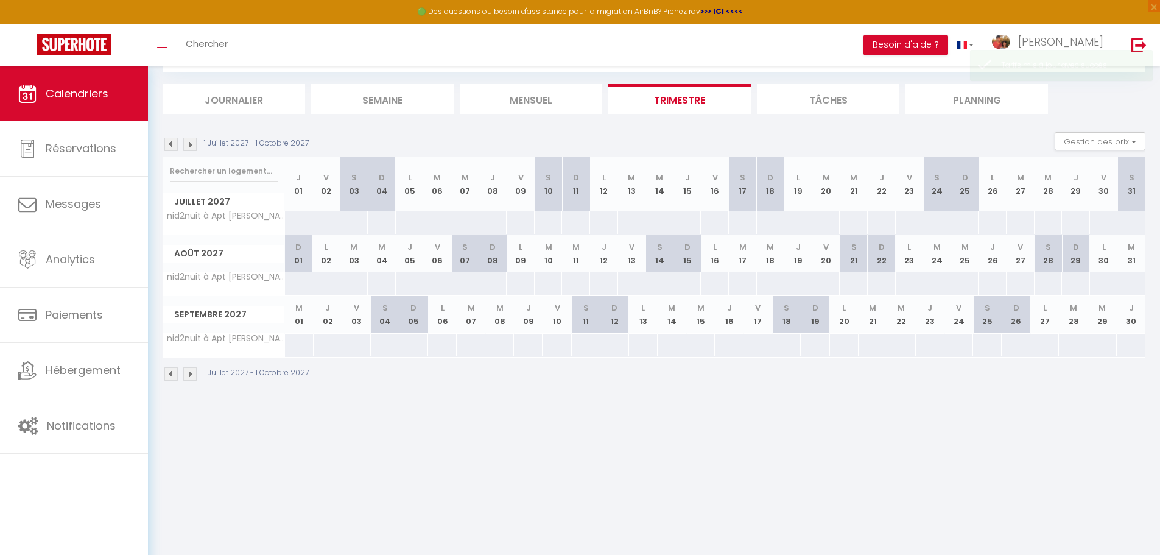
click at [298, 228] on div at bounding box center [298, 222] width 29 height 23
type input "[DATE]"
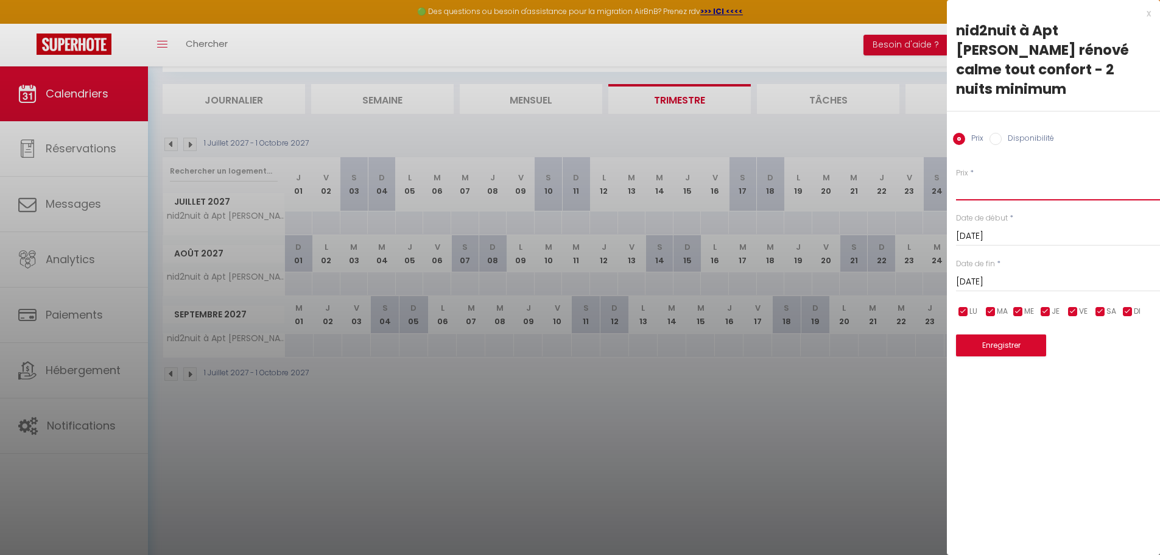
click at [968, 178] on input "Prix" at bounding box center [1058, 189] width 204 height 22
type input "95"
click at [994, 274] on input "[DATE]" at bounding box center [1058, 282] width 204 height 16
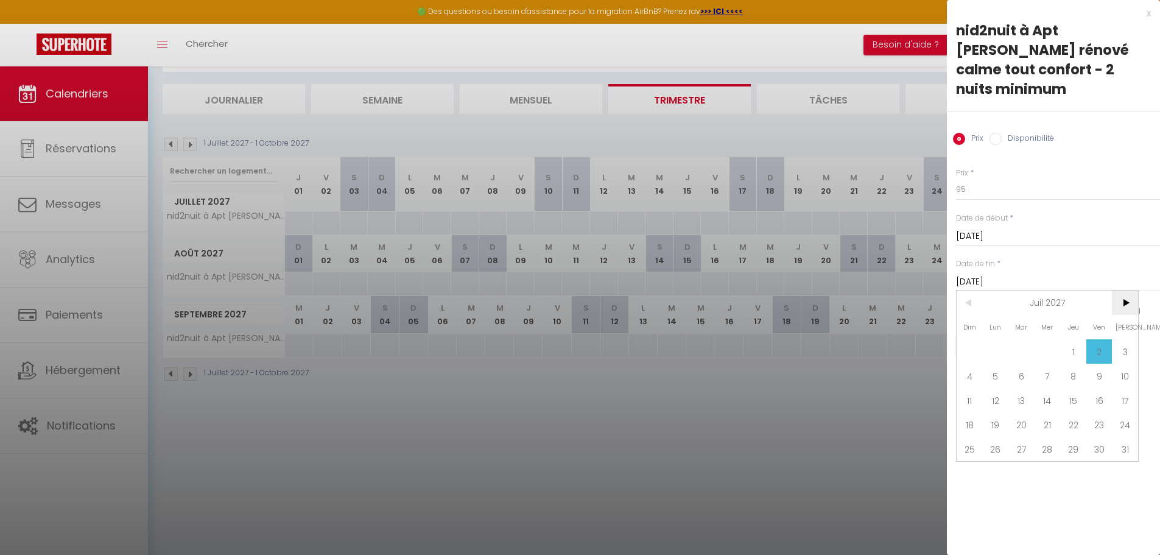
click at [1125, 290] on span ">" at bounding box center [1124, 302] width 26 height 24
click at [1127, 290] on span ">" at bounding box center [1124, 302] width 26 height 24
click at [1049, 339] on span "1" at bounding box center [1047, 351] width 26 height 24
type input "[DATE]"
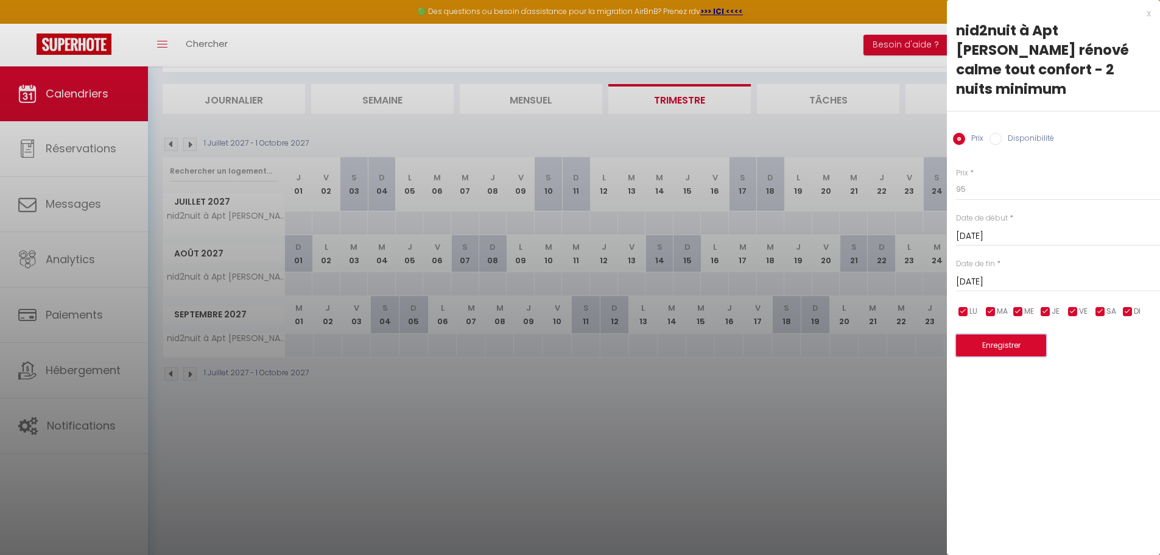
click at [987, 334] on button "Enregistrer" at bounding box center [1001, 345] width 90 height 22
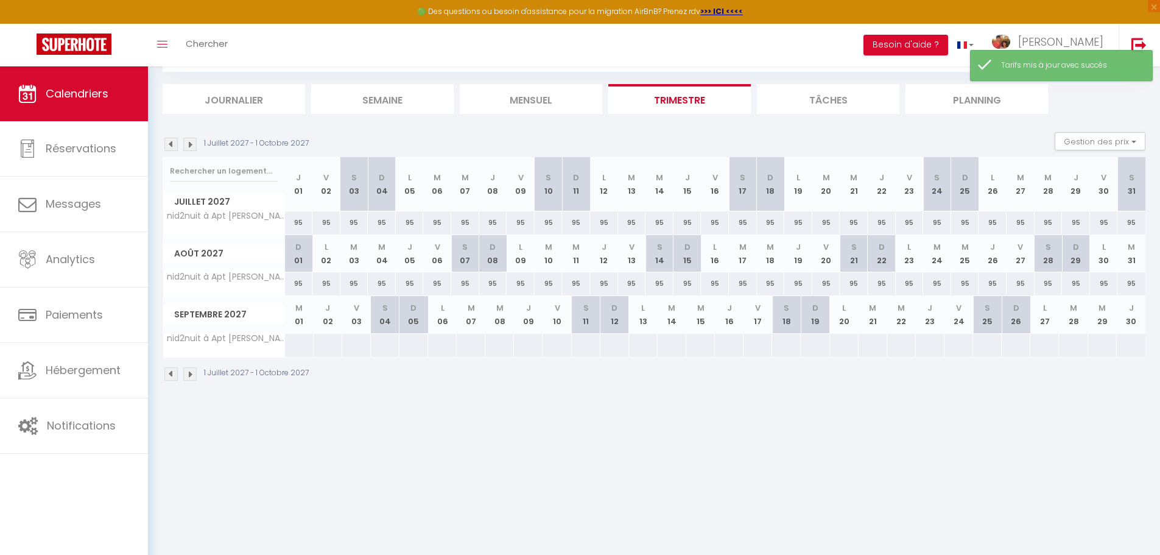
click at [293, 350] on div at bounding box center [298, 345] width 29 height 23
type input "[DATE]"
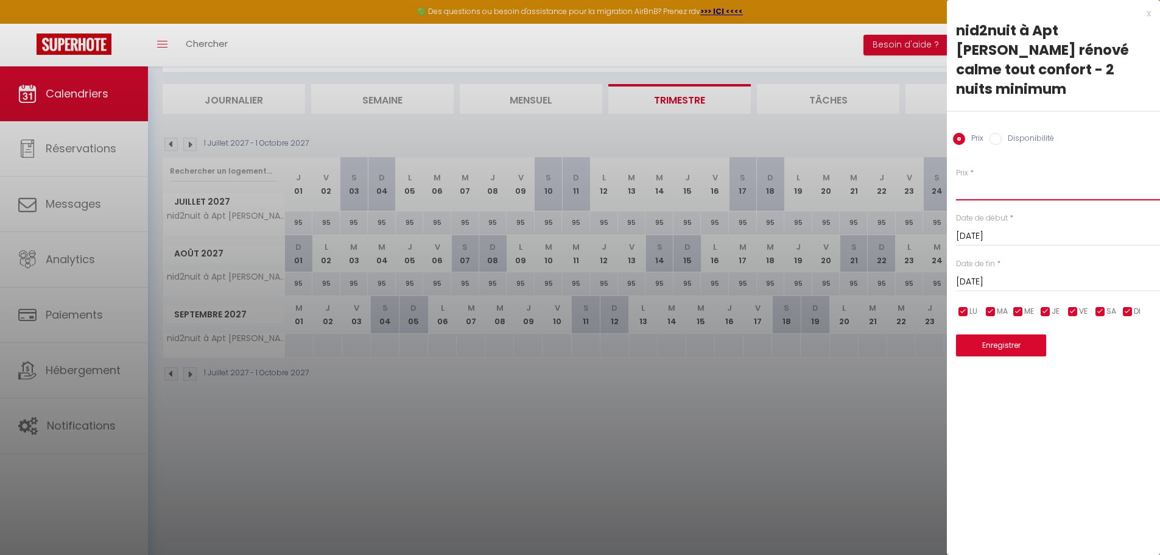
click at [965, 178] on input "Prix" at bounding box center [1058, 189] width 204 height 22
type input "85"
click at [1006, 274] on input "[DATE]" at bounding box center [1058, 282] width 204 height 16
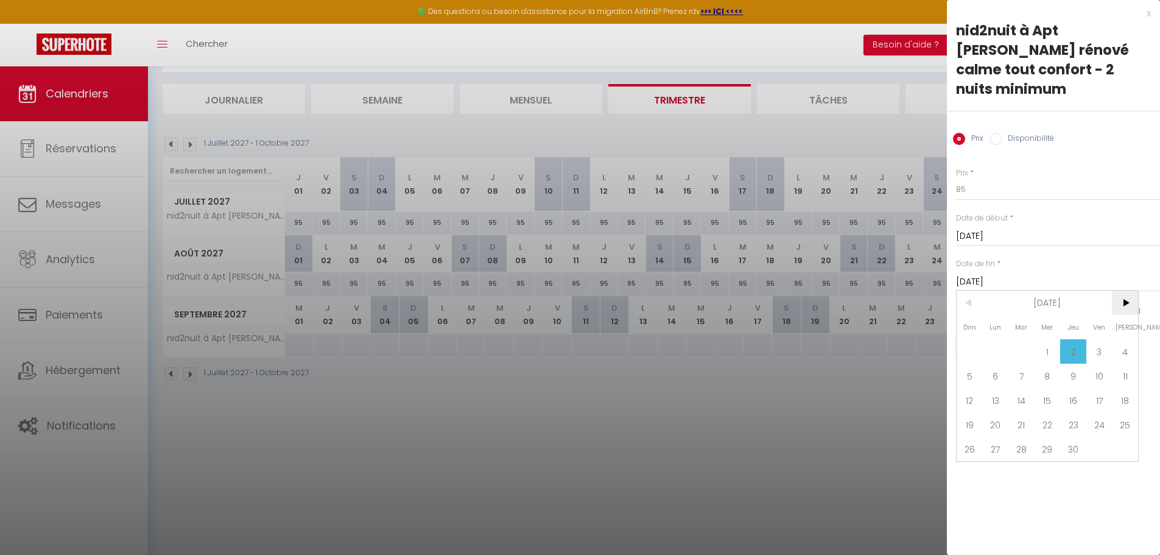
click at [1123, 290] on span ">" at bounding box center [1124, 302] width 26 height 24
click at [967, 388] on span "10" at bounding box center [969, 400] width 26 height 24
type input "[DATE]"
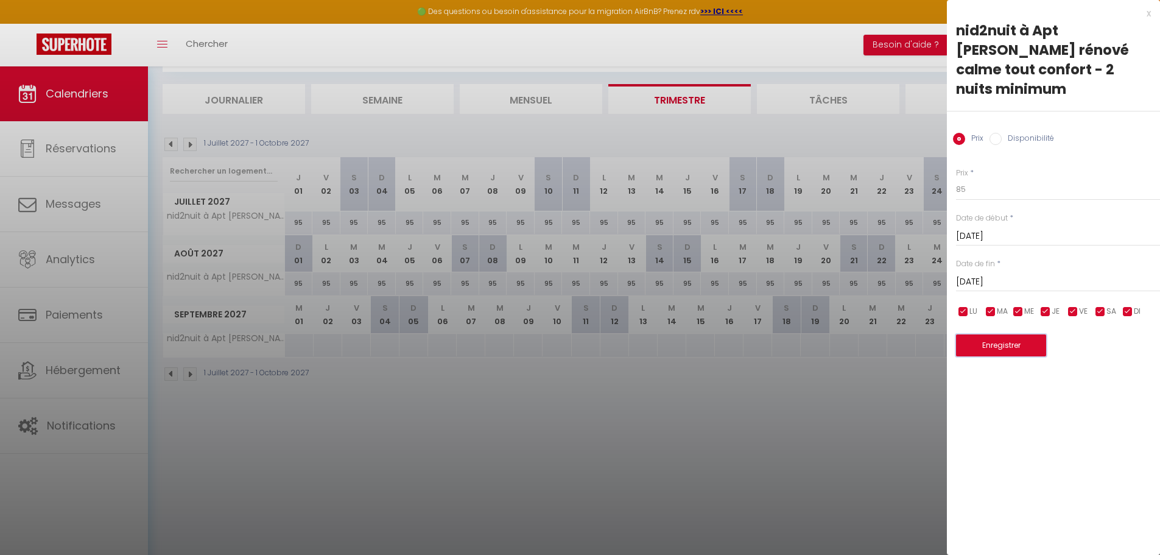
click at [990, 334] on button "Enregistrer" at bounding box center [1001, 345] width 90 height 22
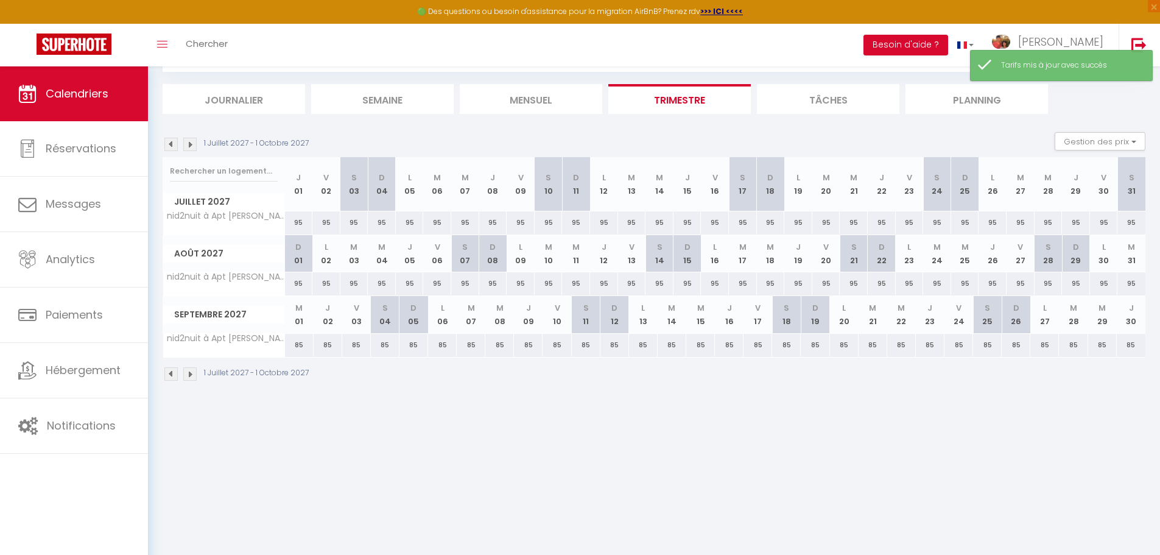
click at [170, 144] on img at bounding box center [170, 144] width 13 height 13
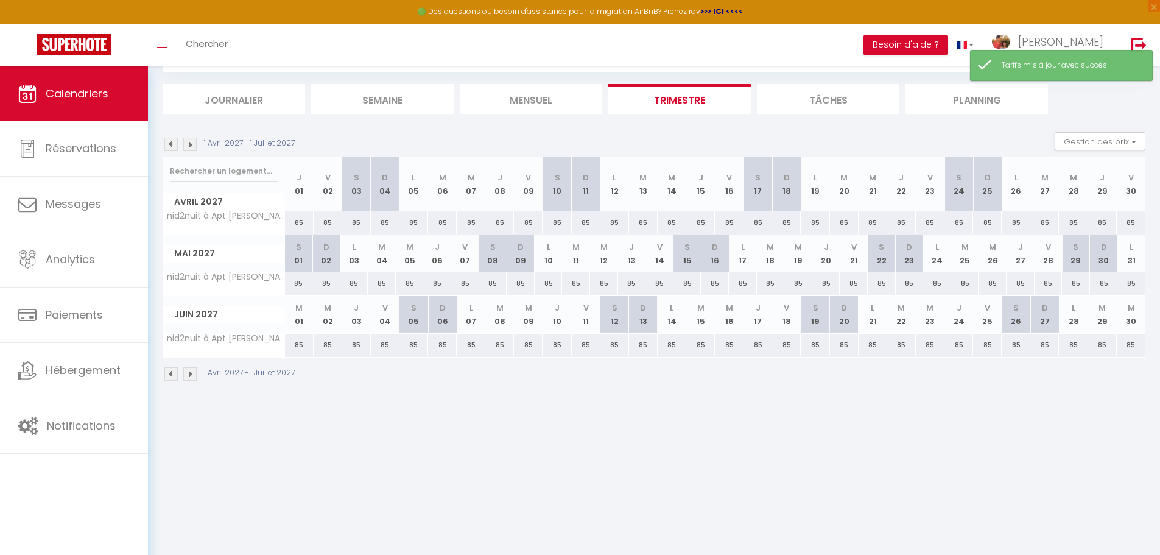
click at [170, 144] on img at bounding box center [170, 144] width 13 height 13
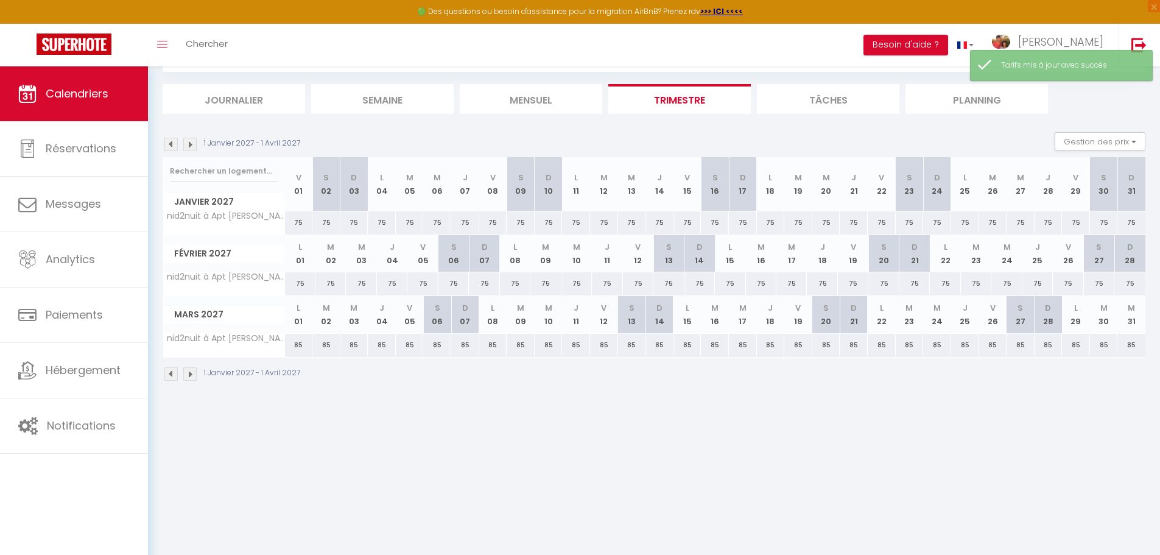
click at [170, 144] on img at bounding box center [170, 144] width 13 height 13
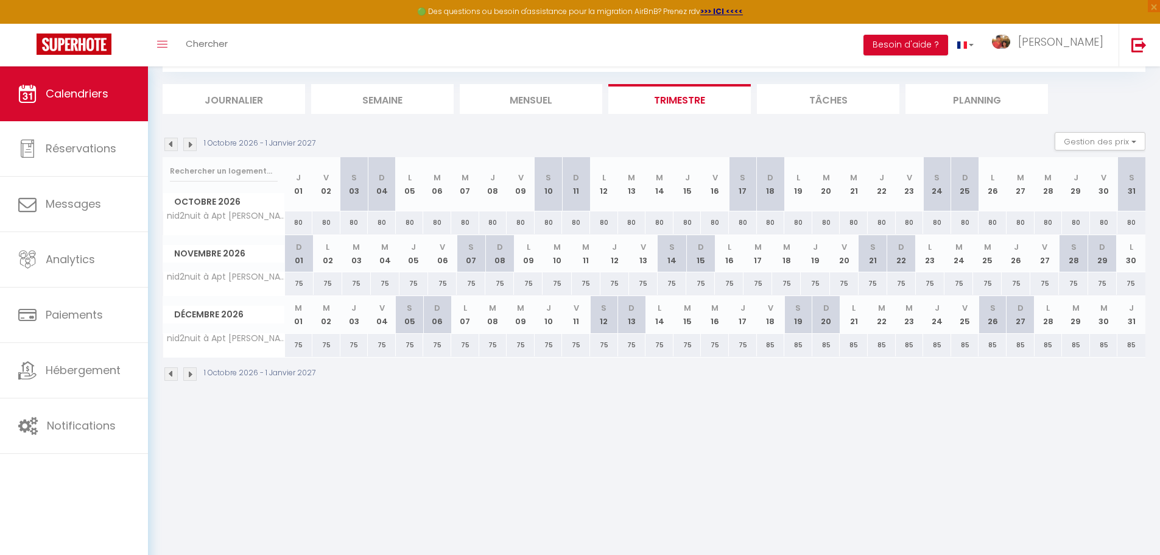
click at [170, 144] on img at bounding box center [170, 144] width 13 height 13
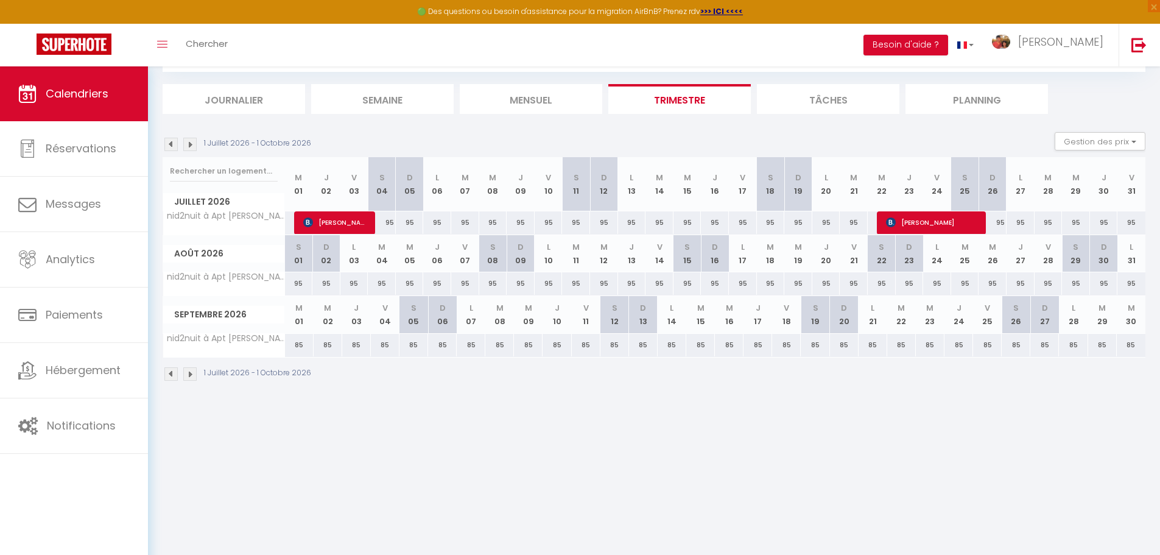
click at [170, 144] on img at bounding box center [170, 144] width 13 height 13
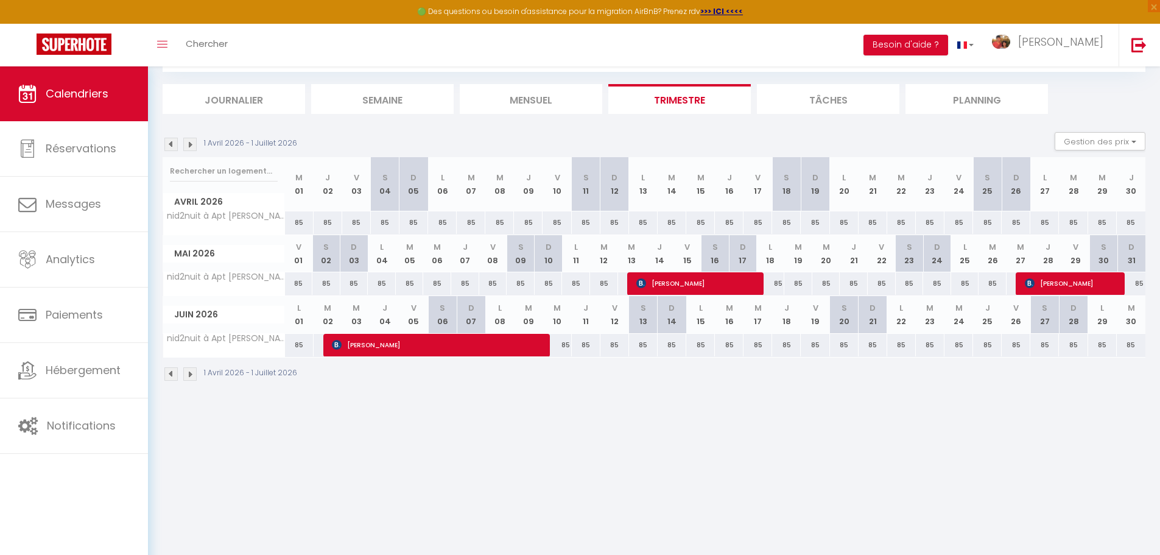
click at [170, 144] on img at bounding box center [170, 144] width 13 height 13
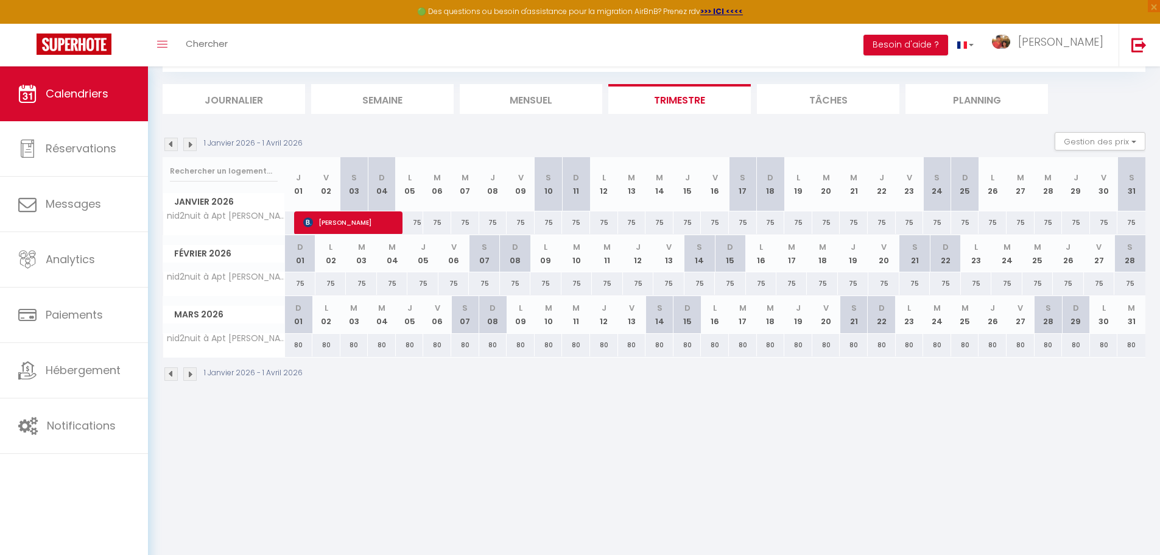
click at [190, 144] on img at bounding box center [189, 144] width 13 height 13
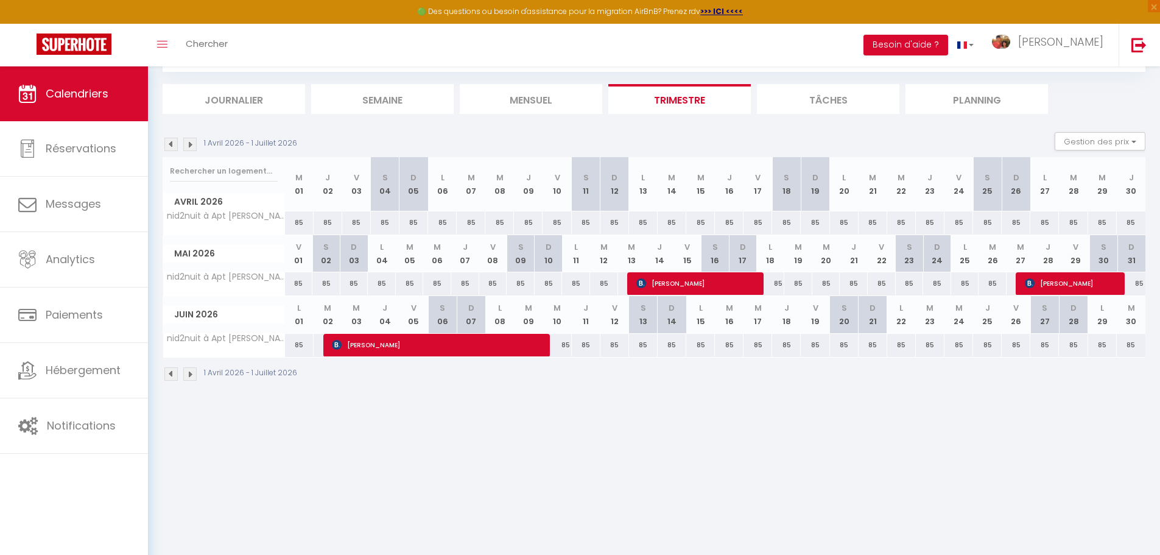
click at [169, 146] on img at bounding box center [170, 144] width 13 height 13
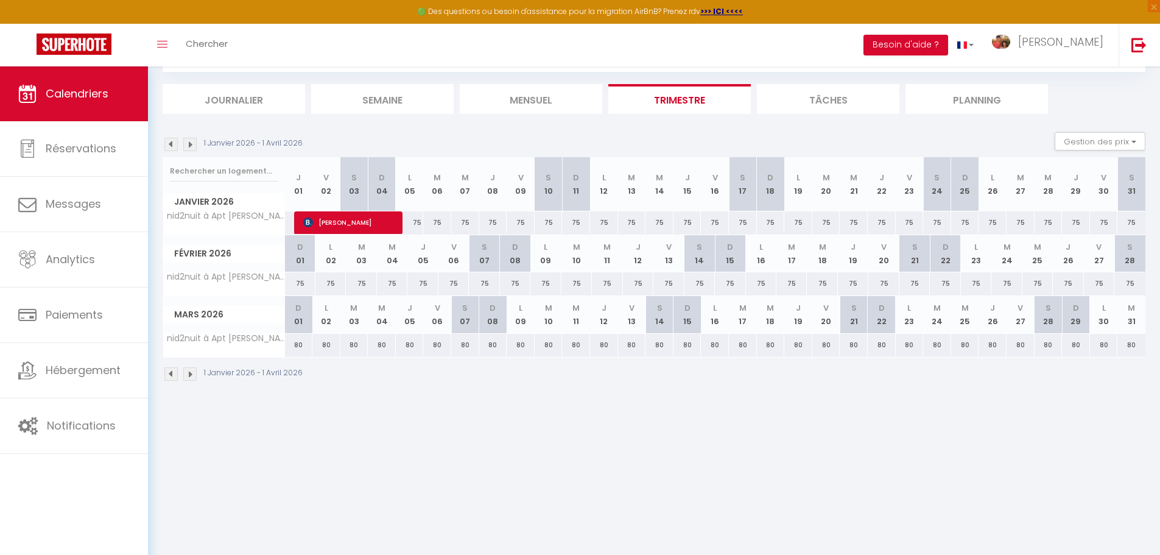
click at [169, 146] on img at bounding box center [170, 144] width 13 height 13
